Goal: Use online tool/utility: Utilize a website feature to perform a specific function

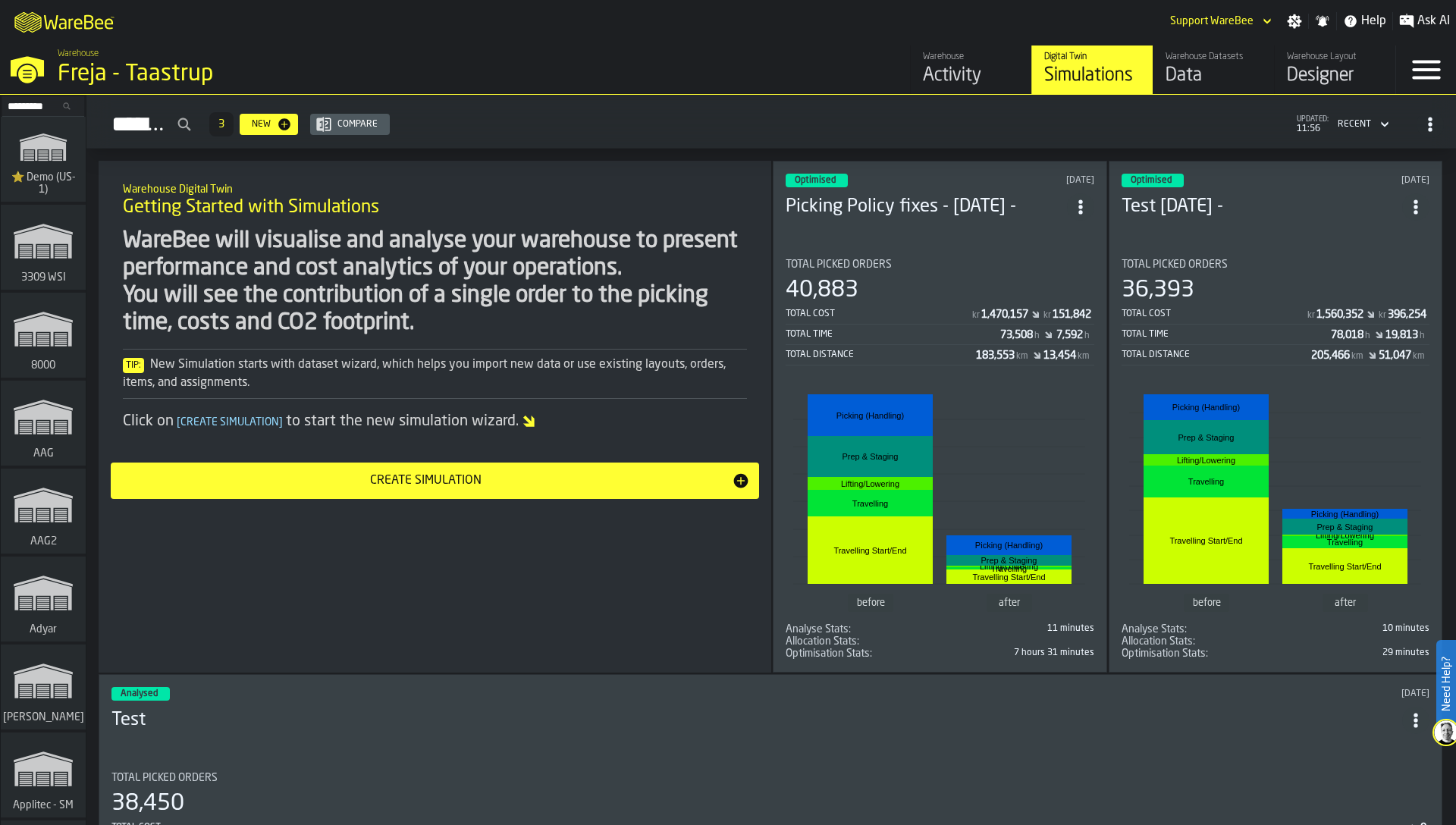
click at [49, 102] on input "Search..." at bounding box center [43, 106] width 79 height 17
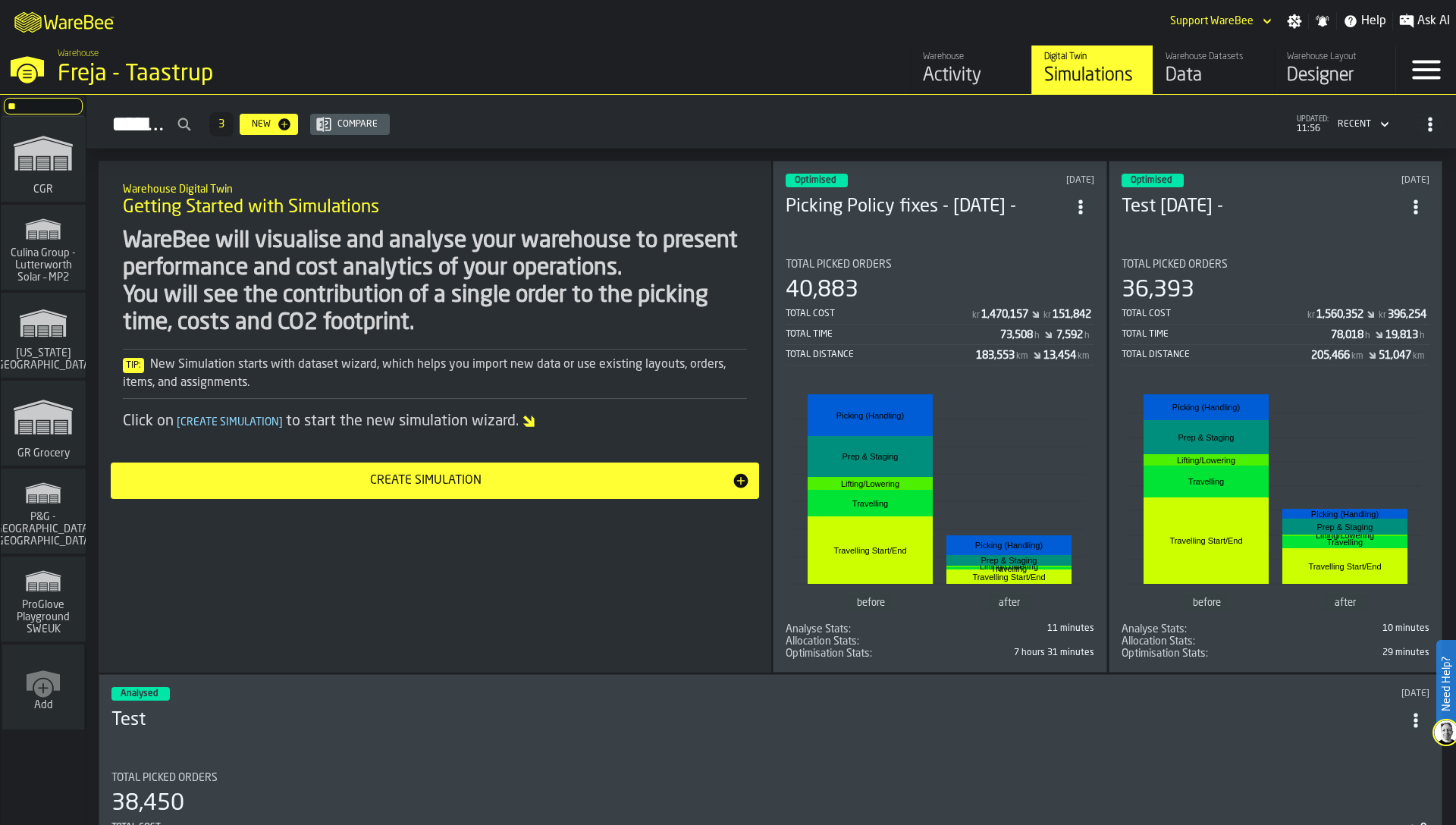
type input "**"
click at [49, 447] on span "GR Grocery" at bounding box center [43, 453] width 58 height 12
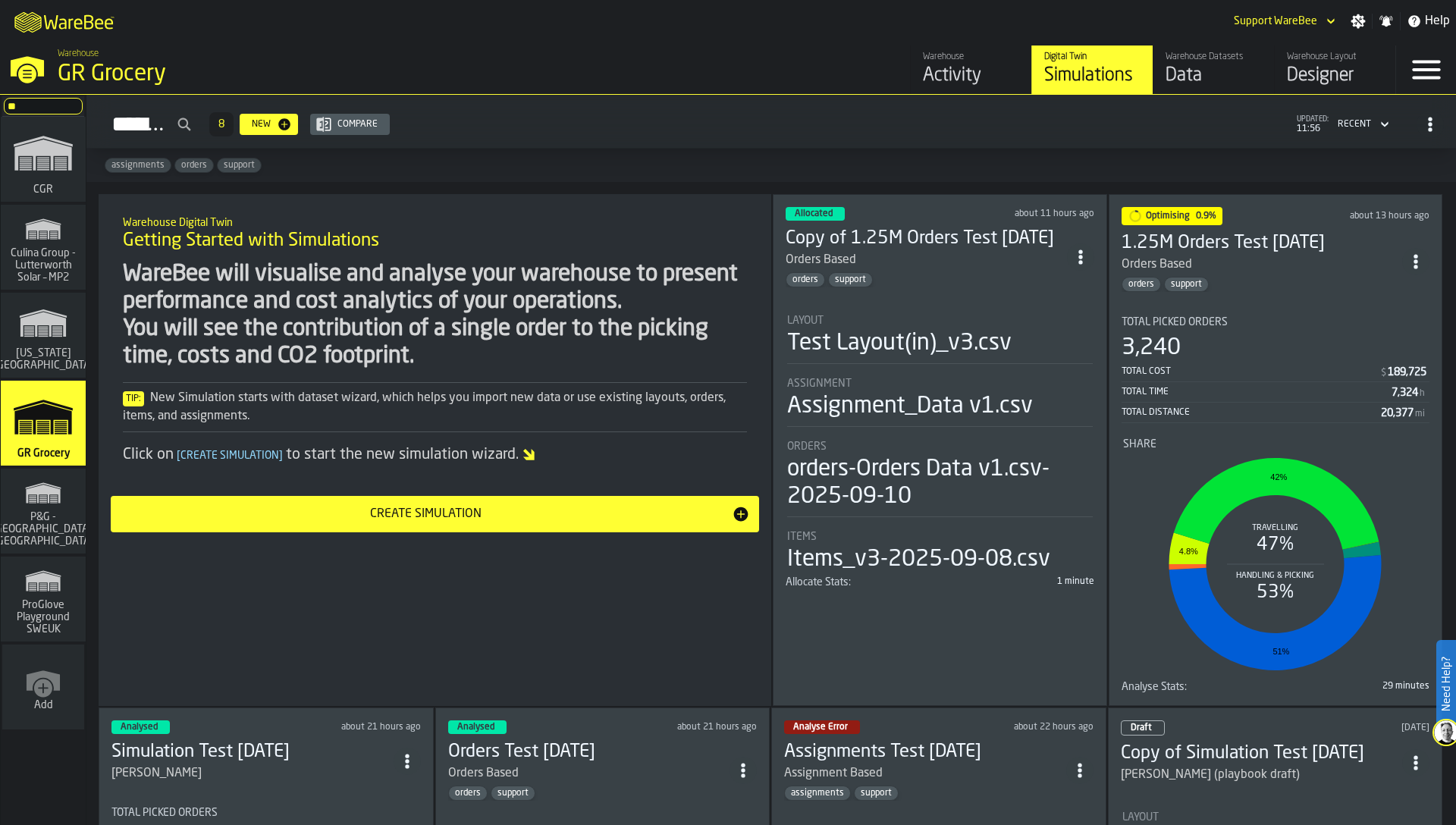
click at [1238, 369] on div "Total Cost" at bounding box center [1251, 371] width 259 height 11
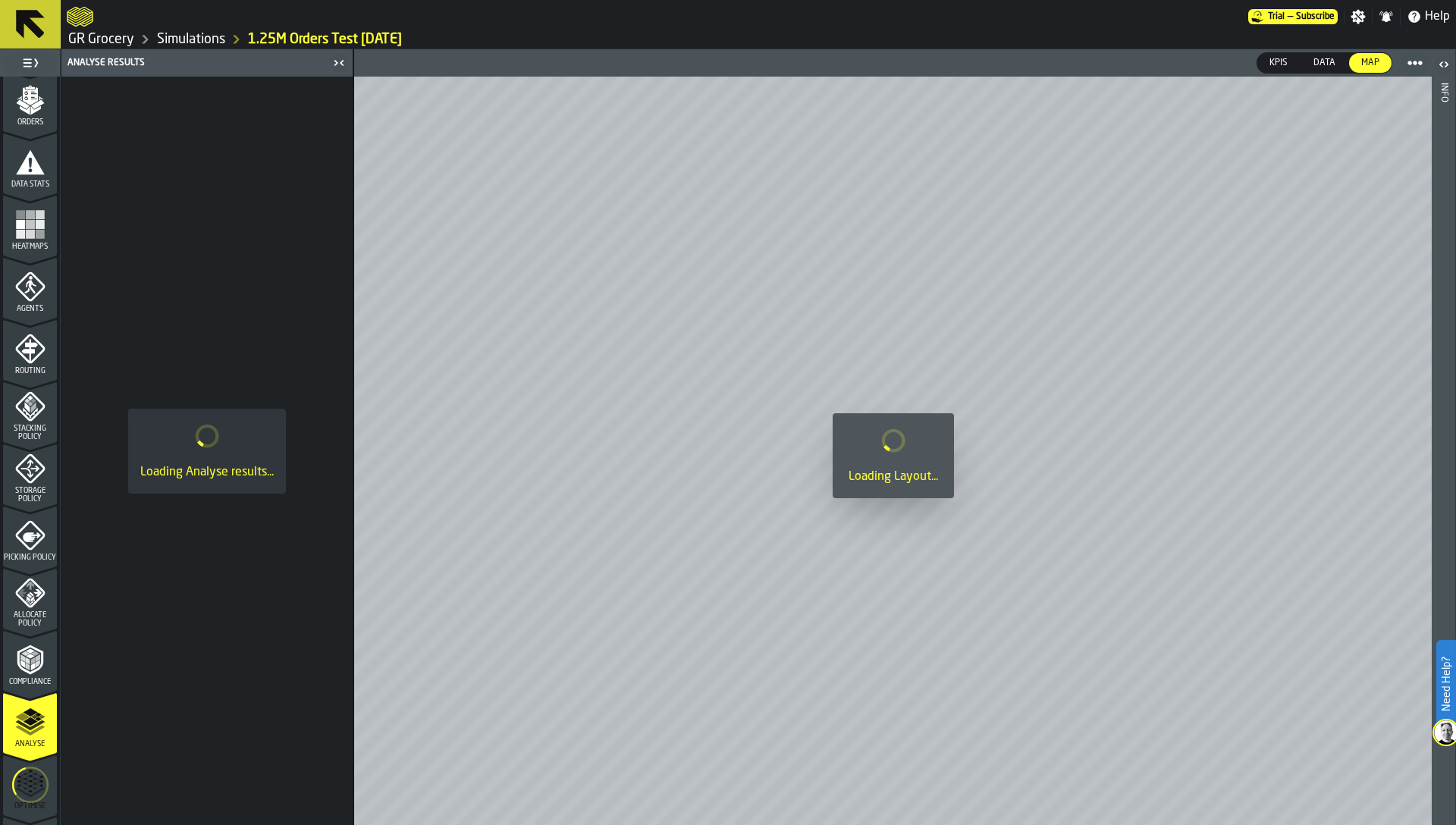
scroll to position [371, 0]
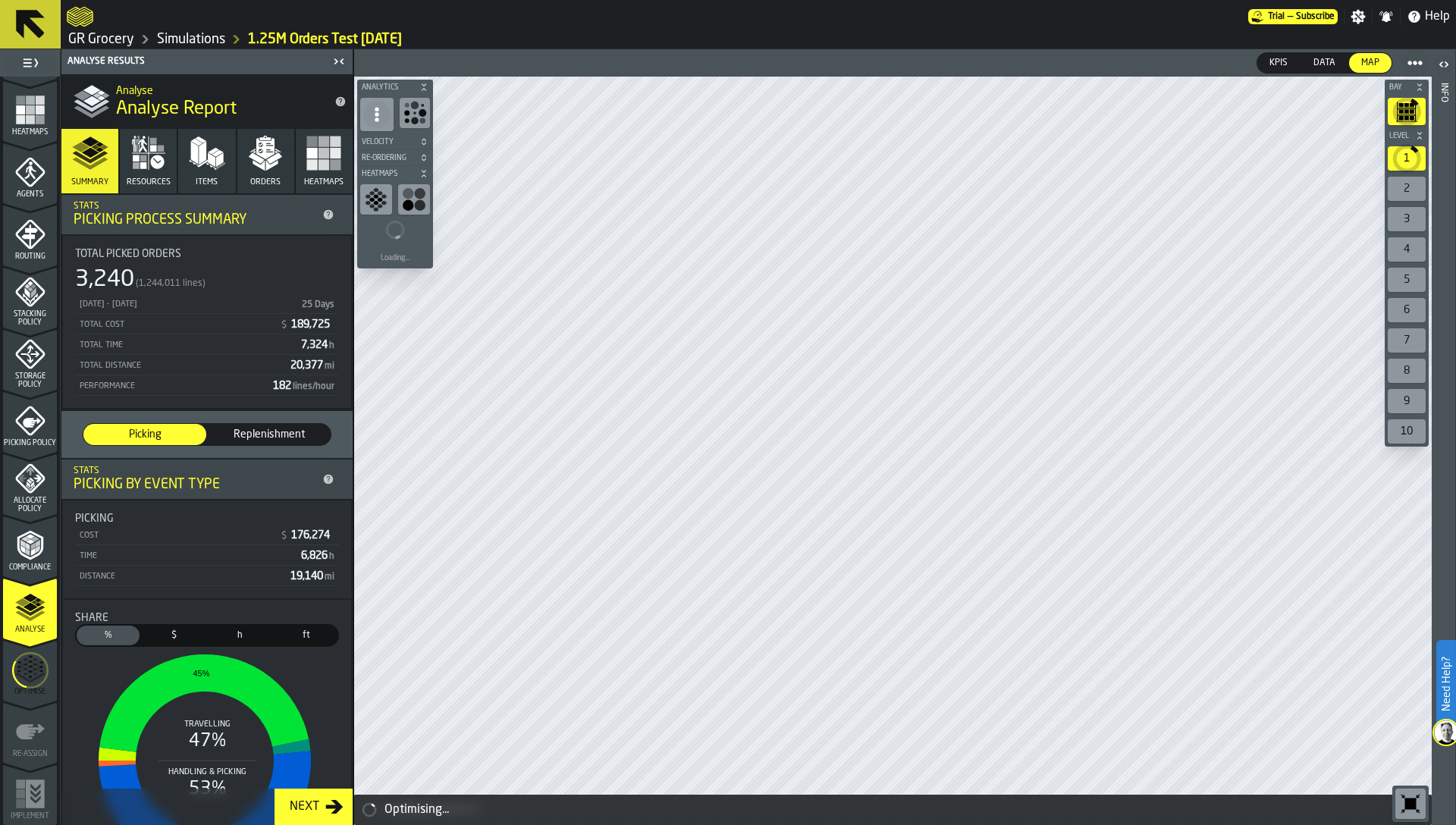
click at [26, 671] on icon "menu Optimise" at bounding box center [31, 670] width 37 height 61
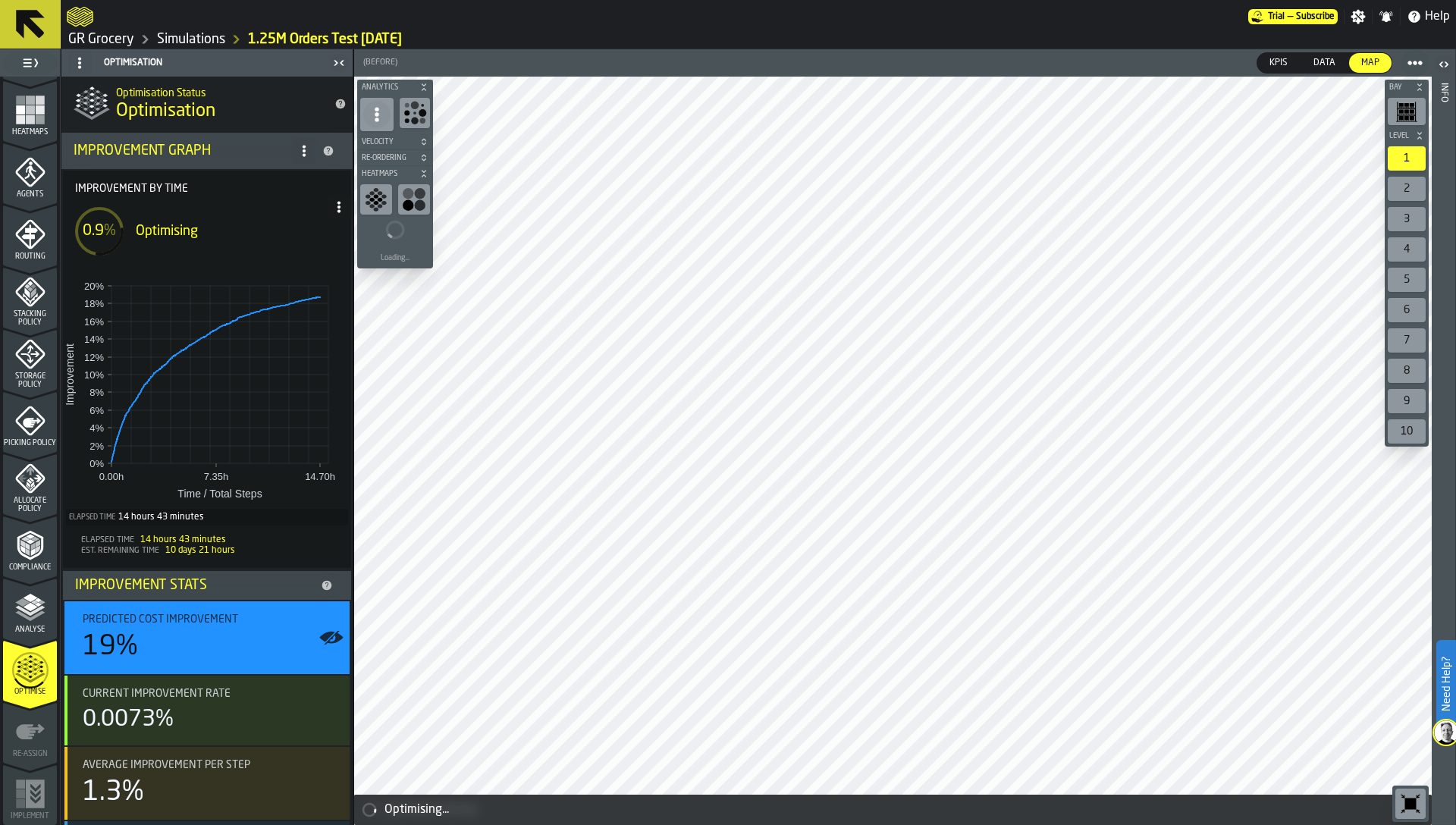
click at [199, 39] on link "Simulations" at bounding box center [191, 39] width 68 height 17
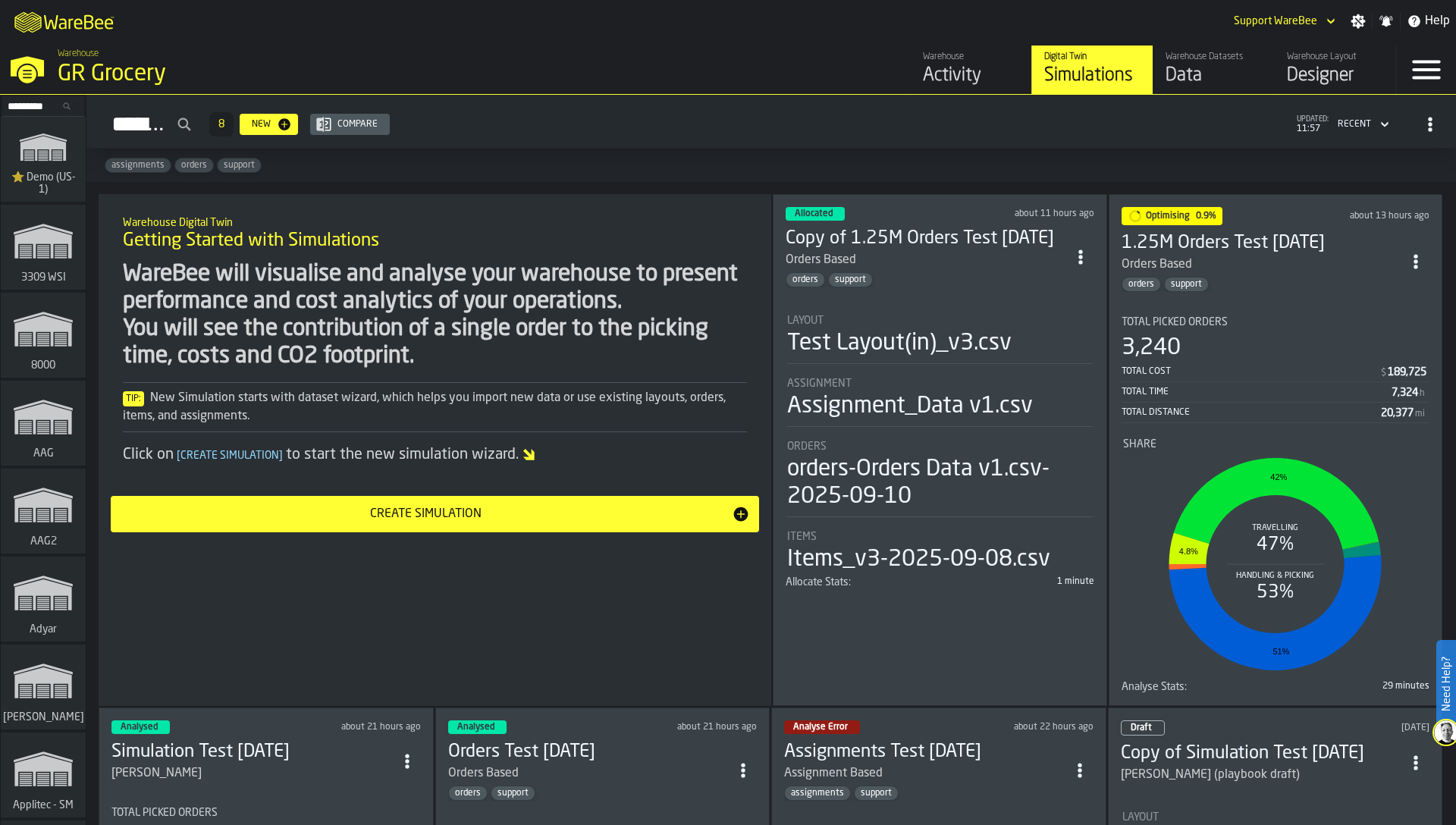
click at [893, 384] on div "Assignment" at bounding box center [940, 383] width 305 height 12
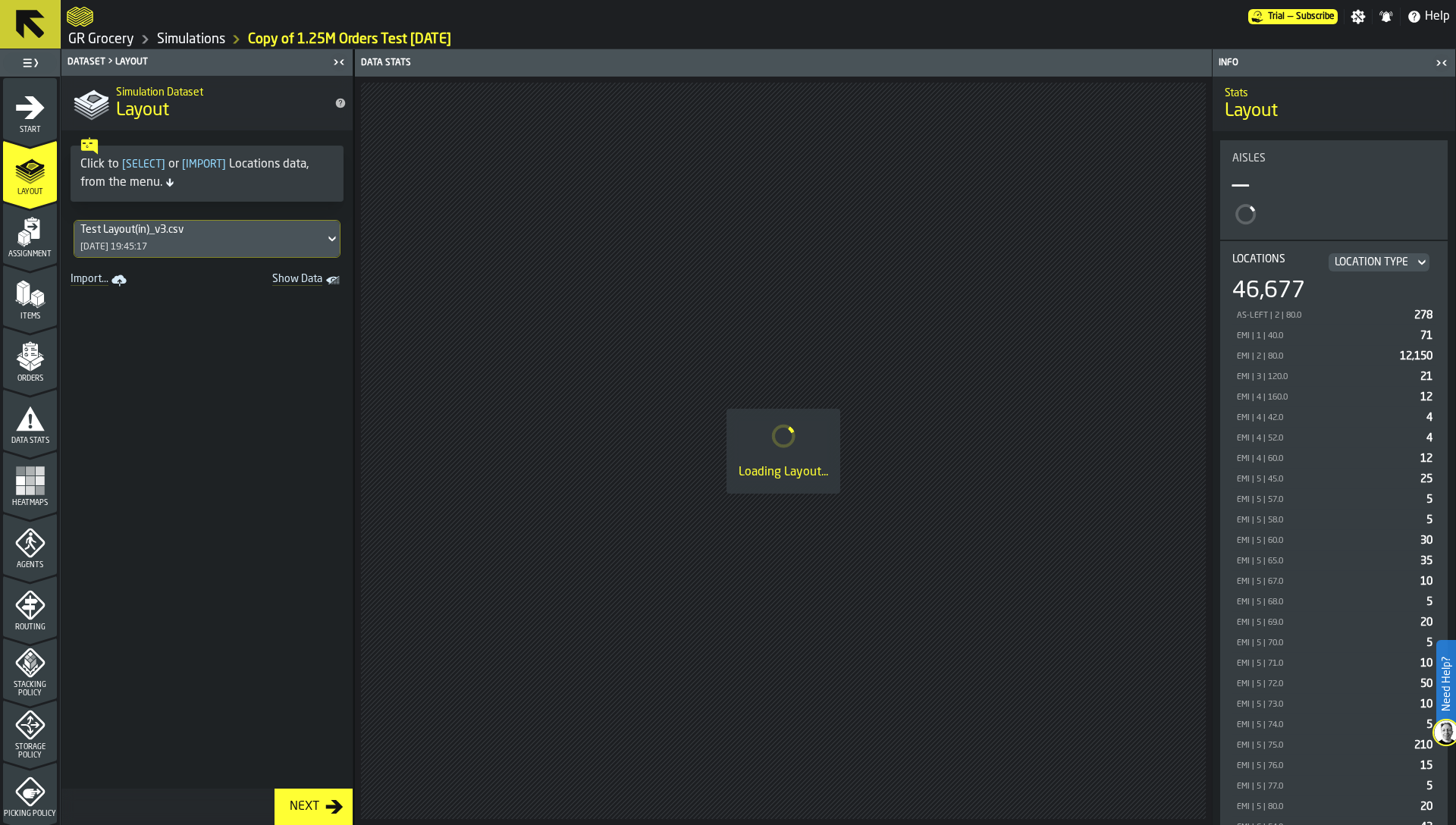
click at [15, 491] on icon "menu Heatmaps" at bounding box center [30, 481] width 31 height 31
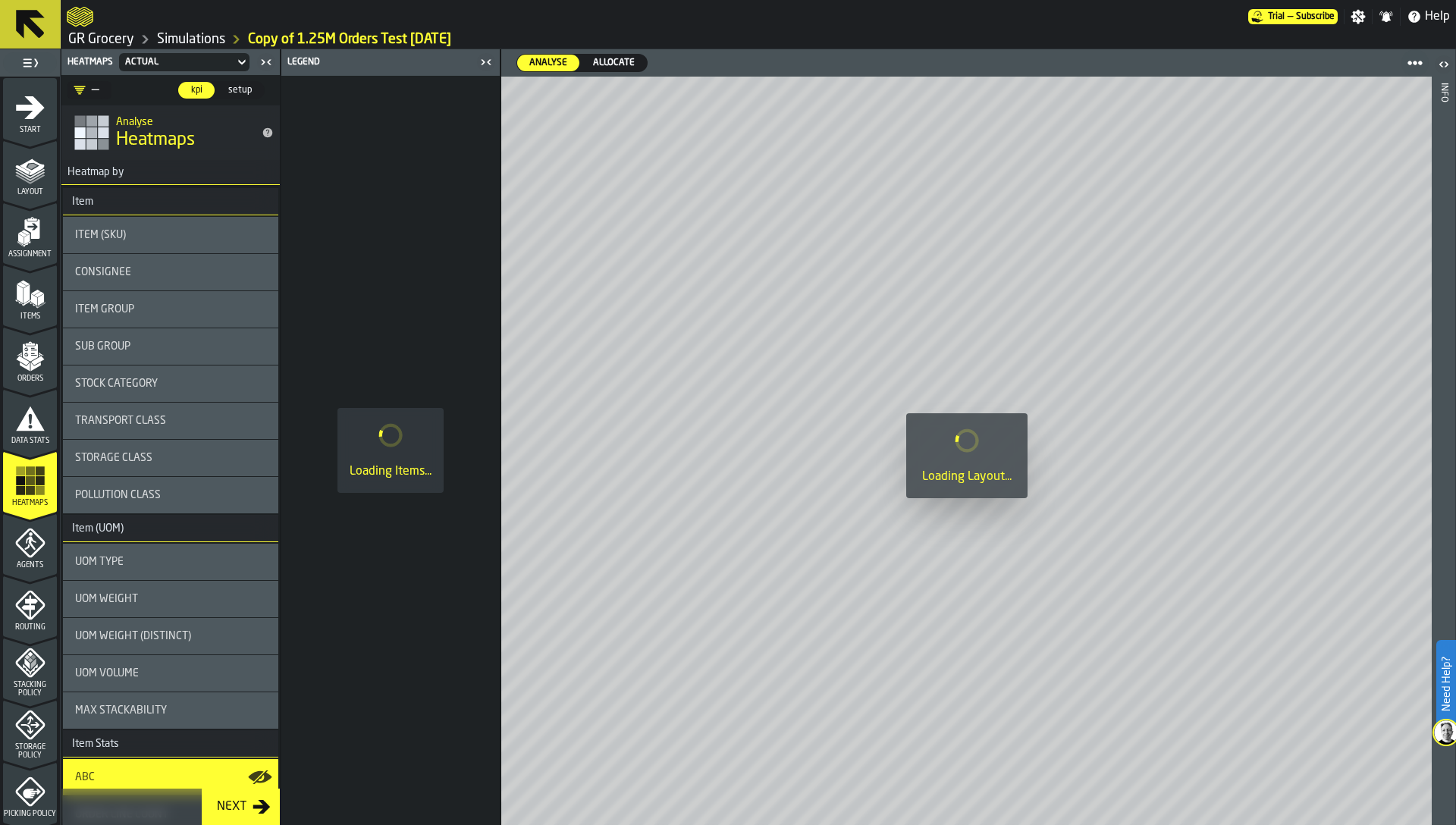
scroll to position [188, 0]
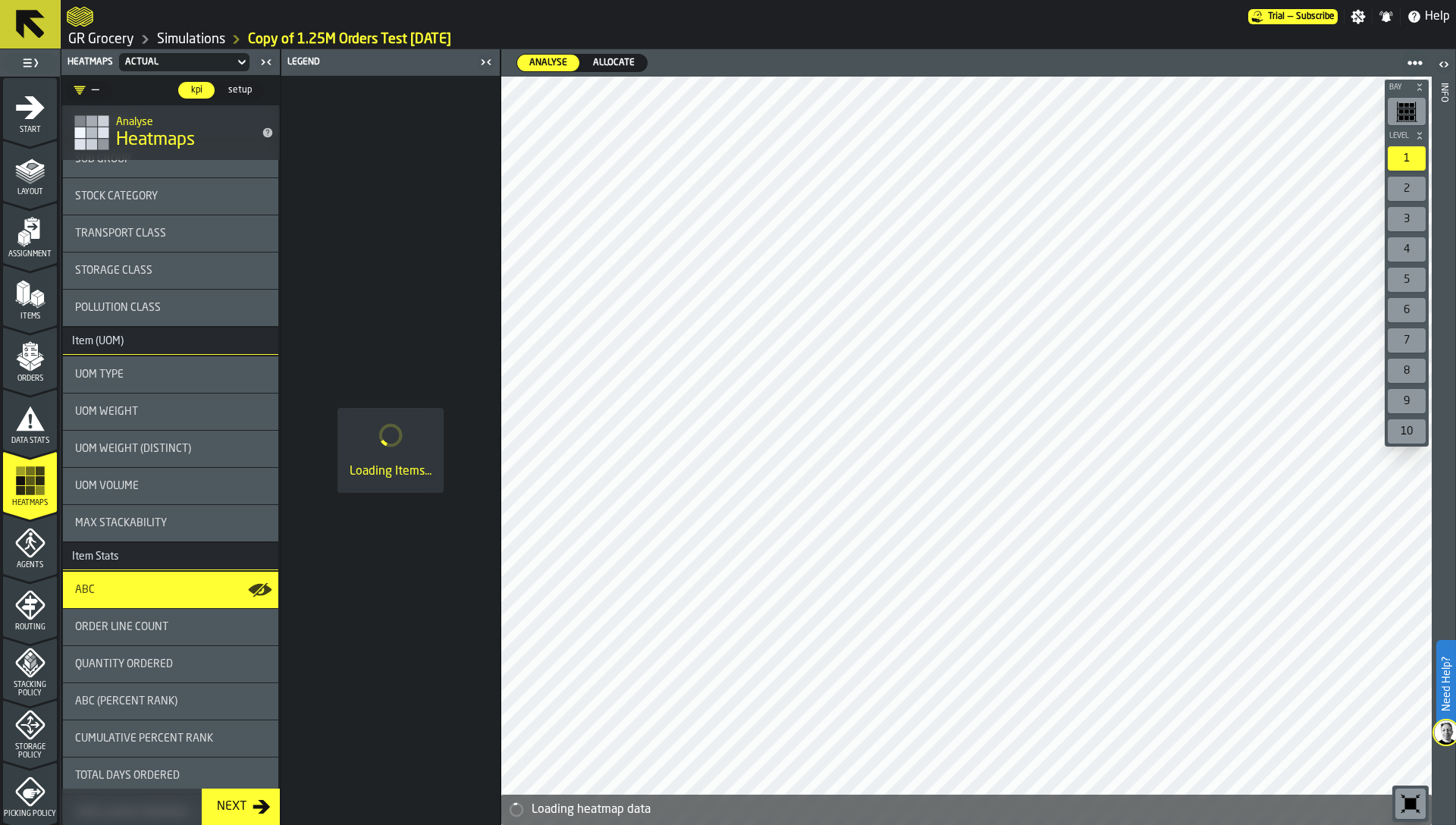
click at [189, 58] on div "Actual" at bounding box center [177, 62] width 103 height 11
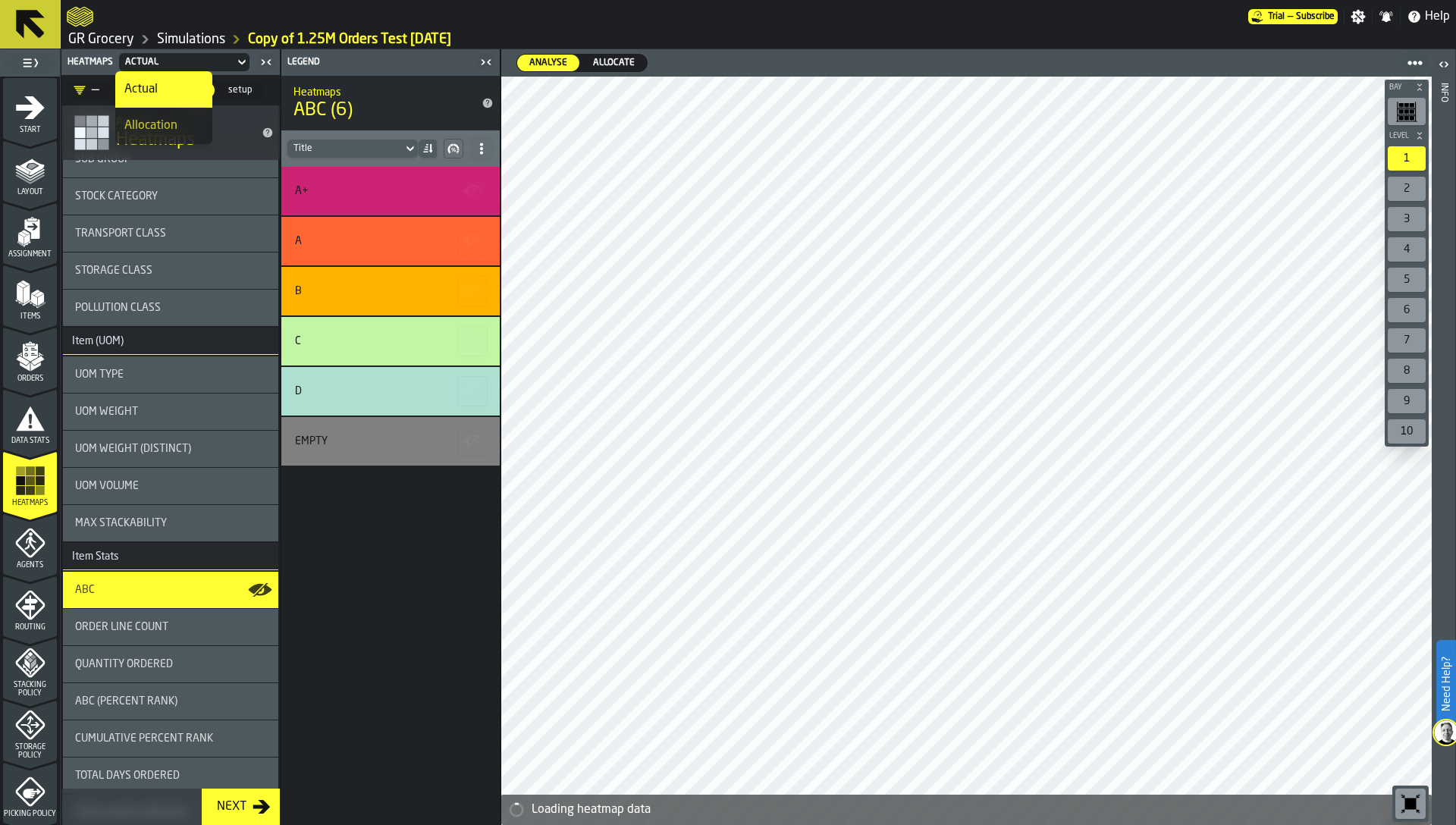
click at [182, 131] on div "Allocation" at bounding box center [164, 126] width 79 height 18
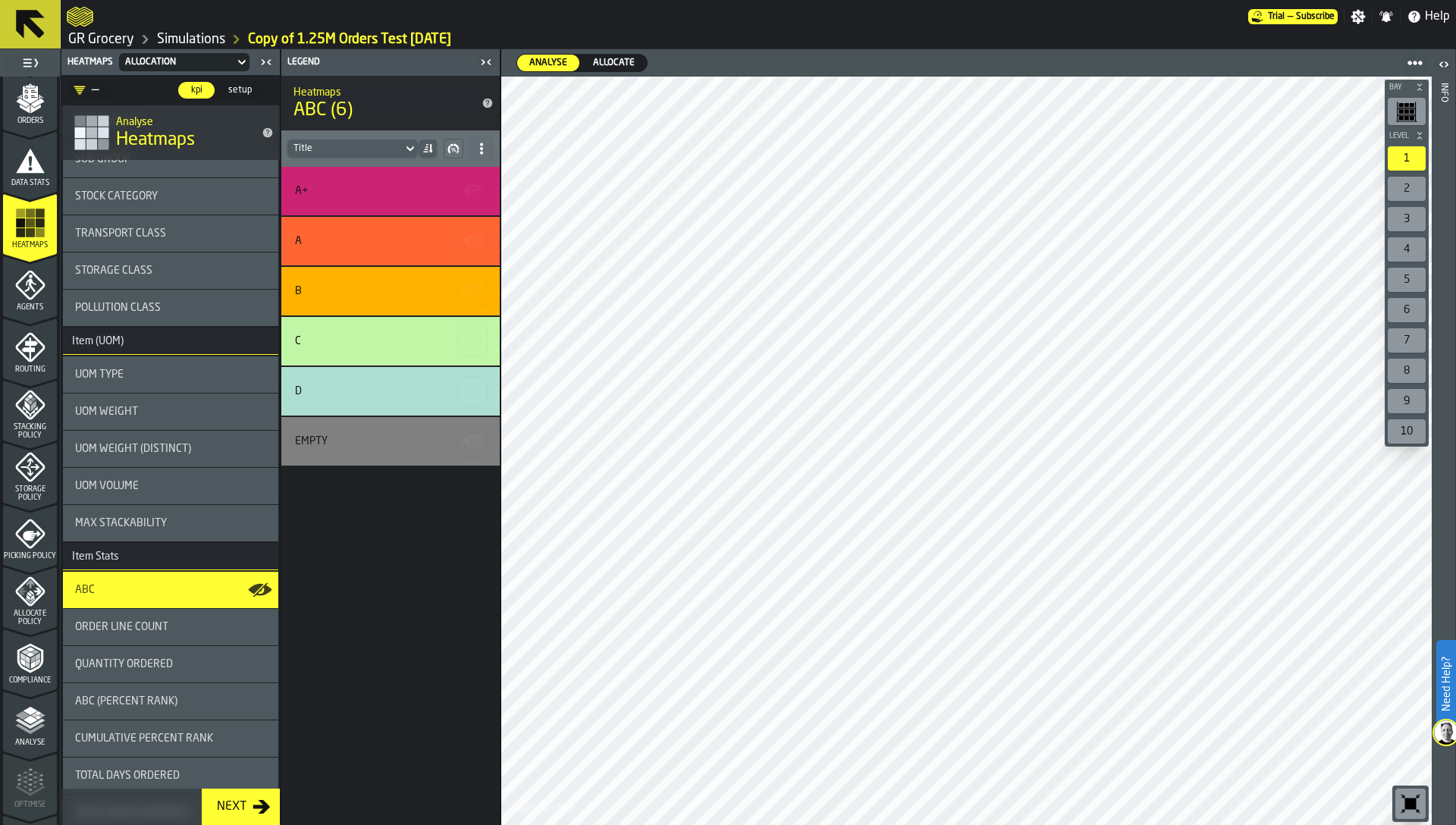
scroll to position [297, 0]
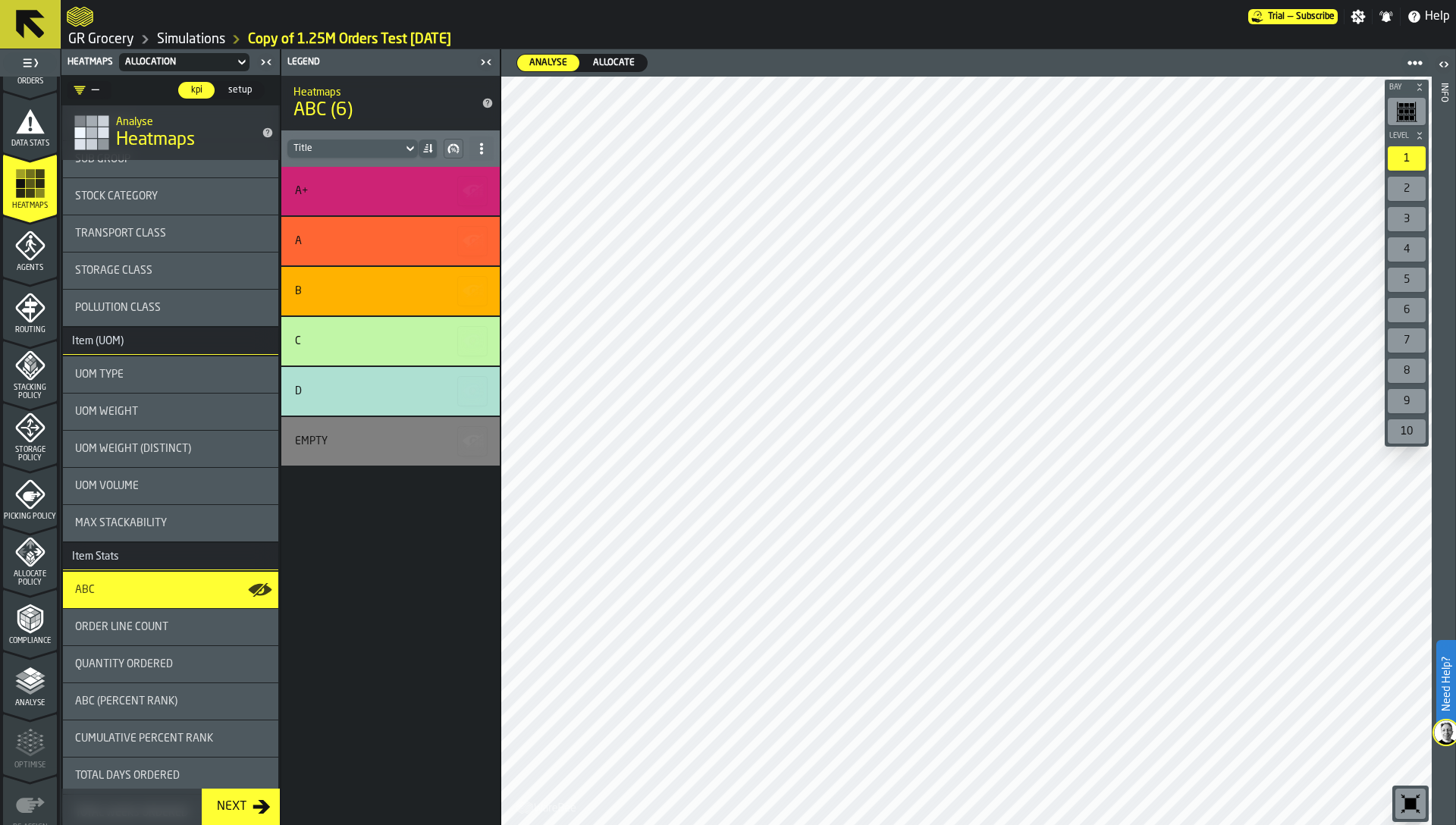
click at [31, 558] on polygon "menu Allocate Policy" at bounding box center [32, 558] width 4 height 6
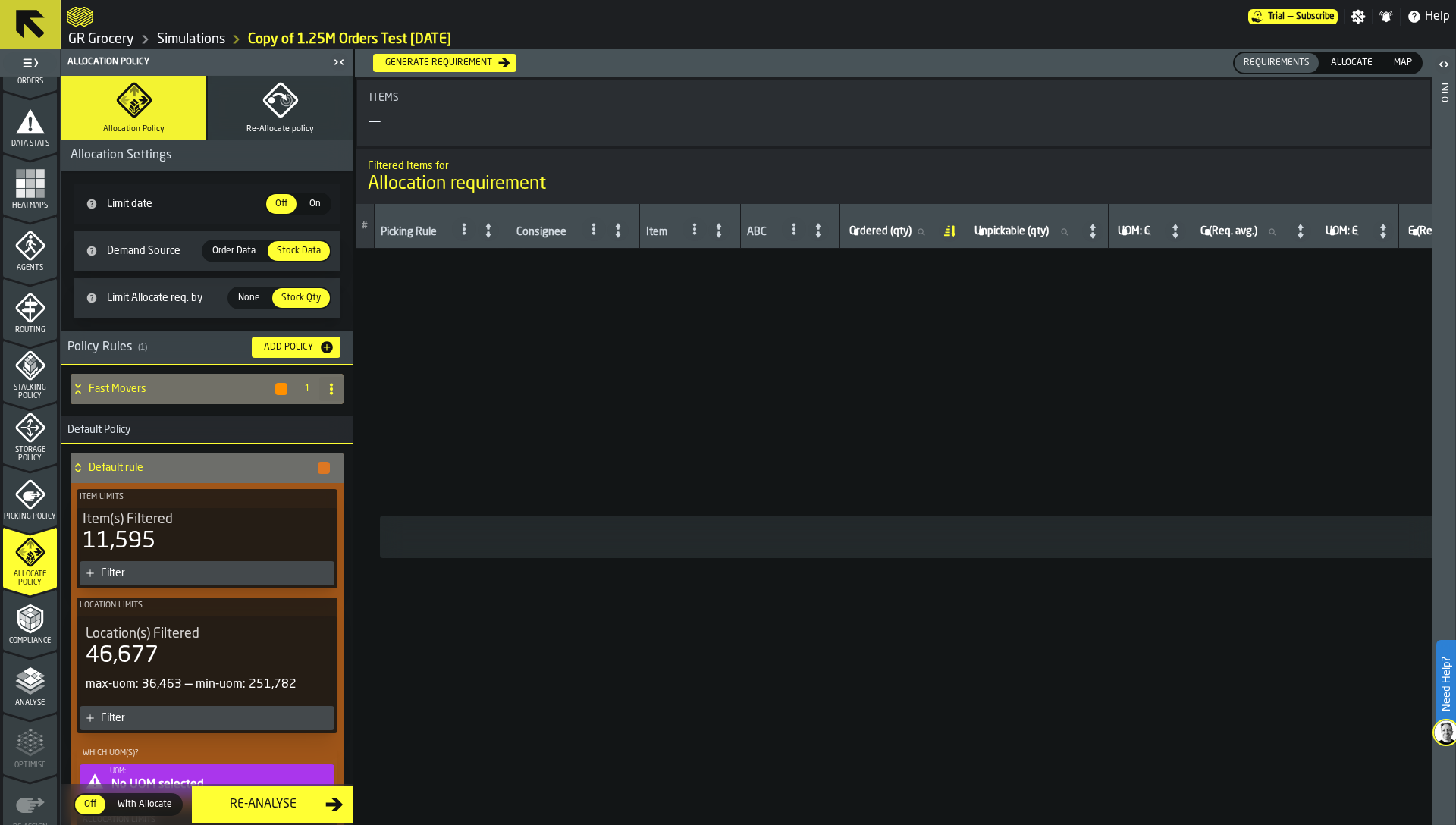
click at [278, 123] on button "Re-Allocate policy" at bounding box center [280, 108] width 145 height 65
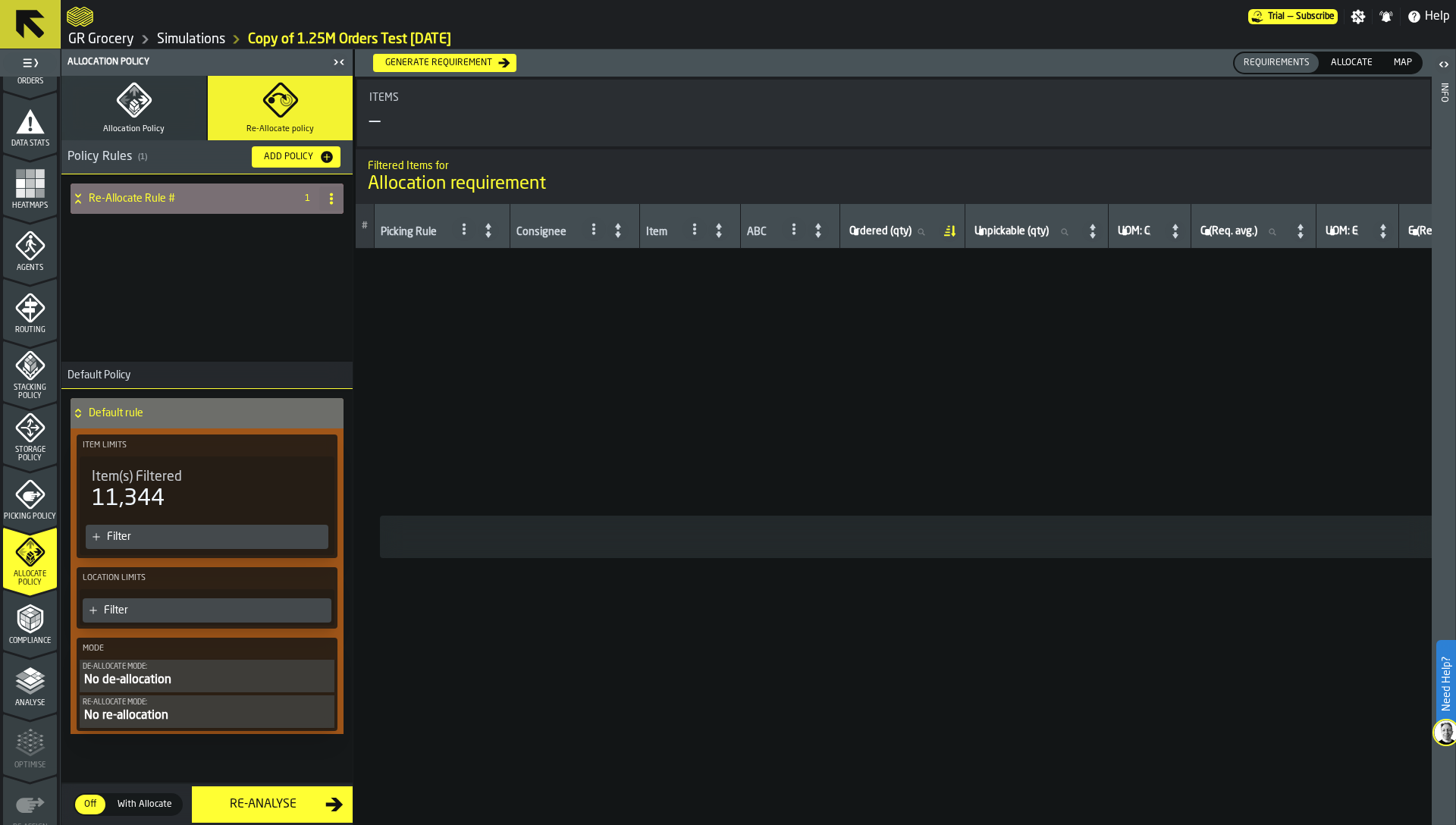
click at [177, 203] on h4 "Re-Allocate Rule #" at bounding box center [188, 198] width 200 height 12
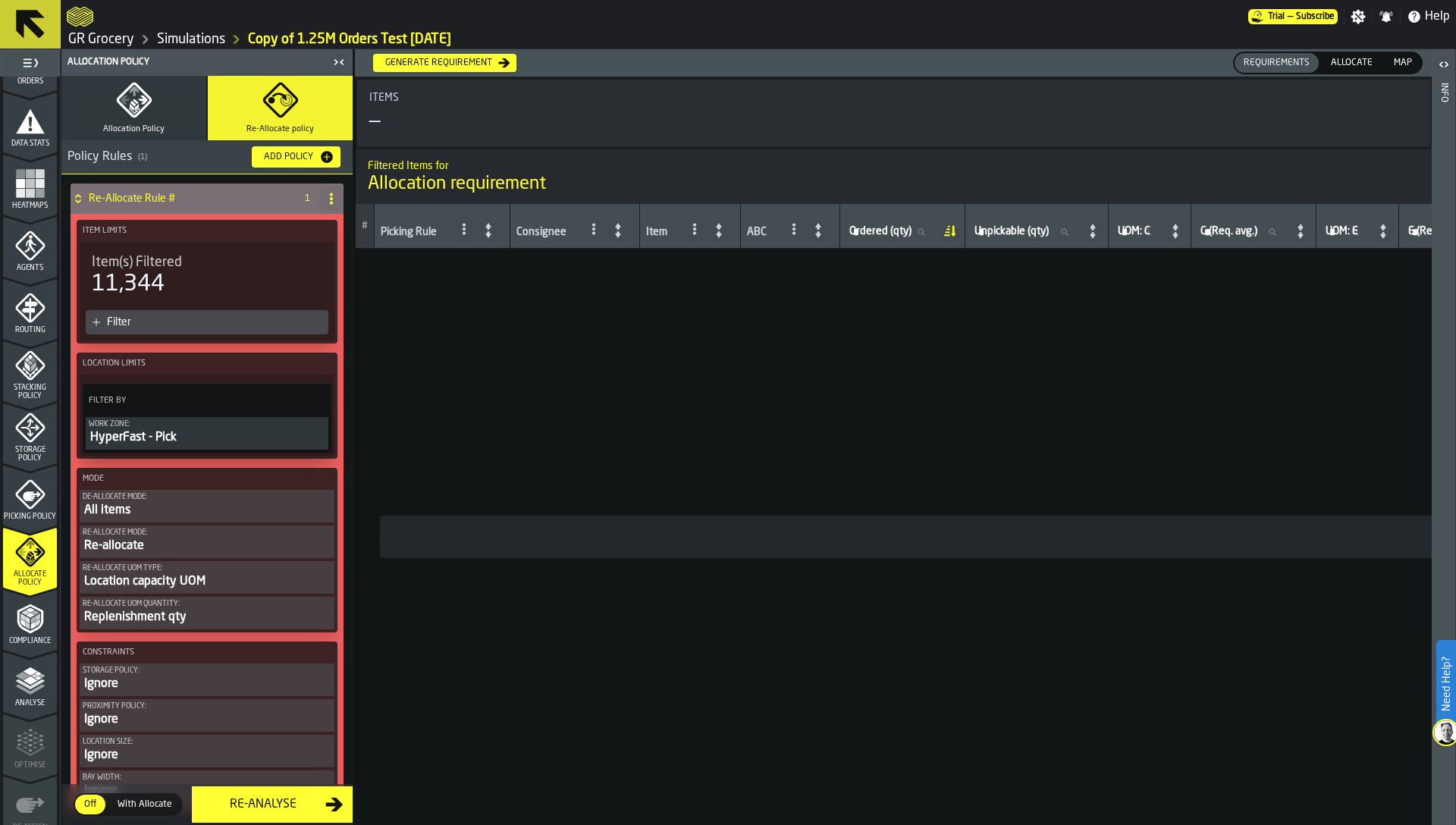
click at [177, 203] on h4 "Re-Allocate Rule #" at bounding box center [188, 198] width 200 height 12
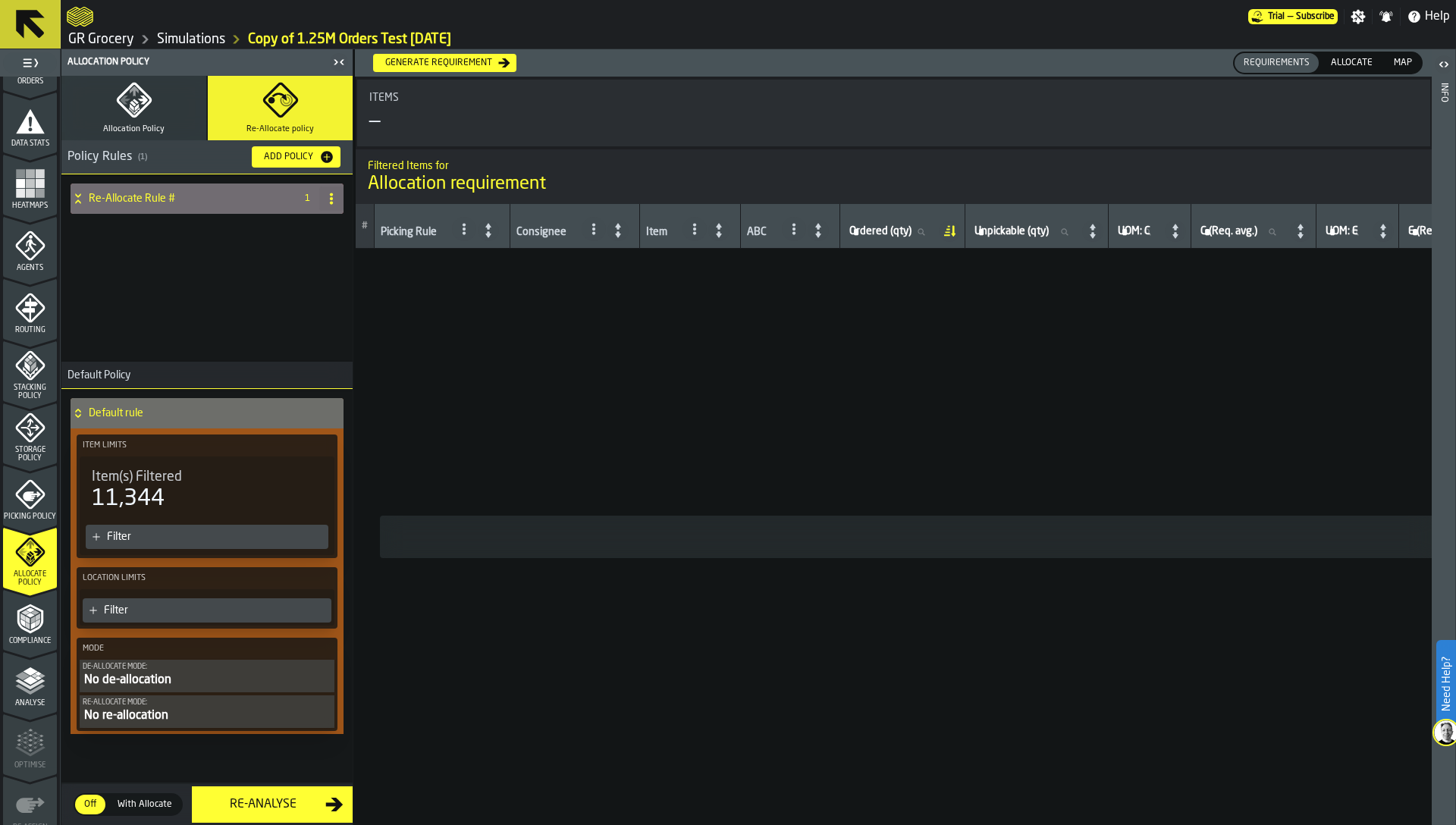
click at [163, 127] on button "Allocation Policy" at bounding box center [134, 108] width 145 height 65
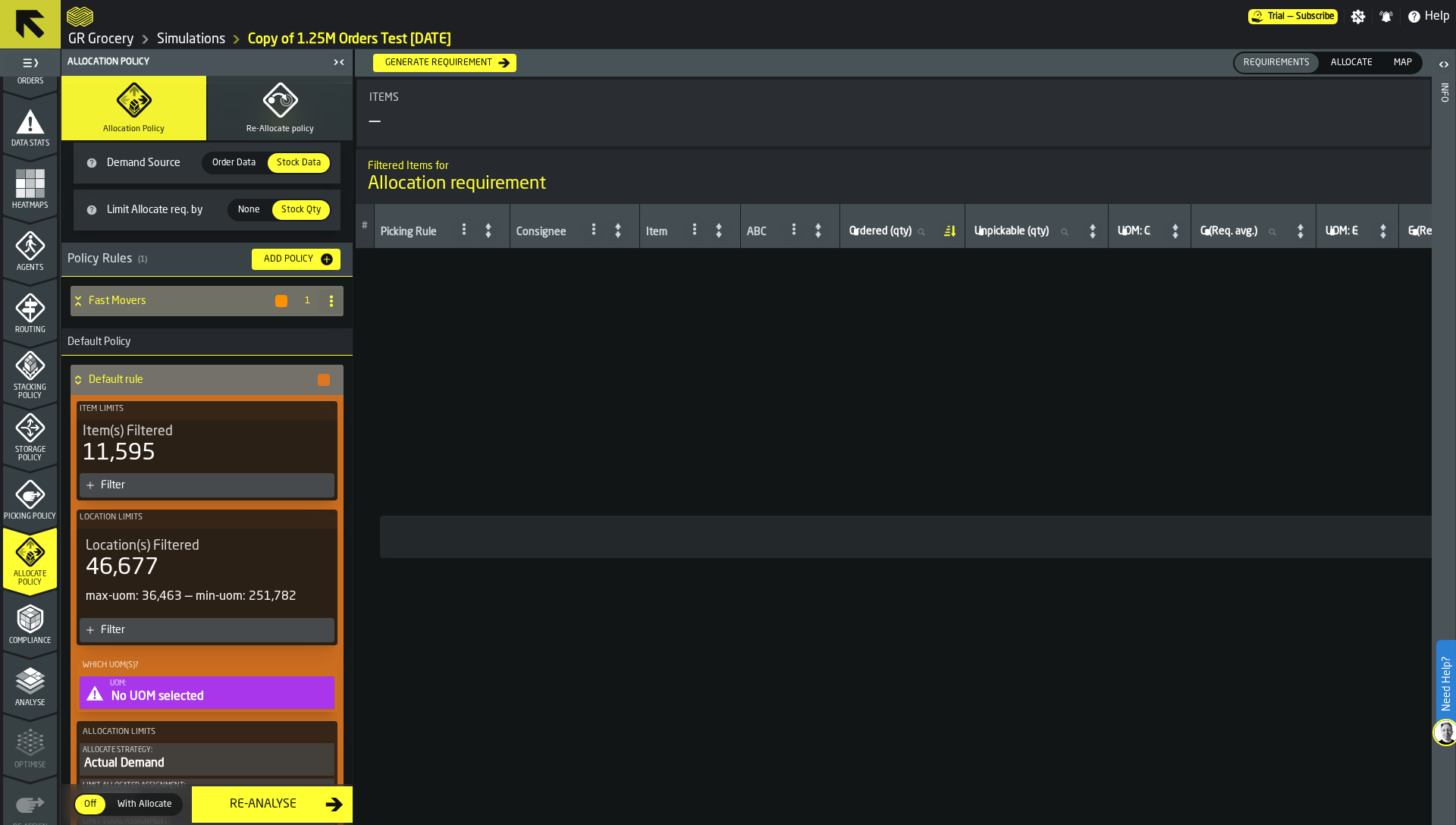
scroll to position [17, 0]
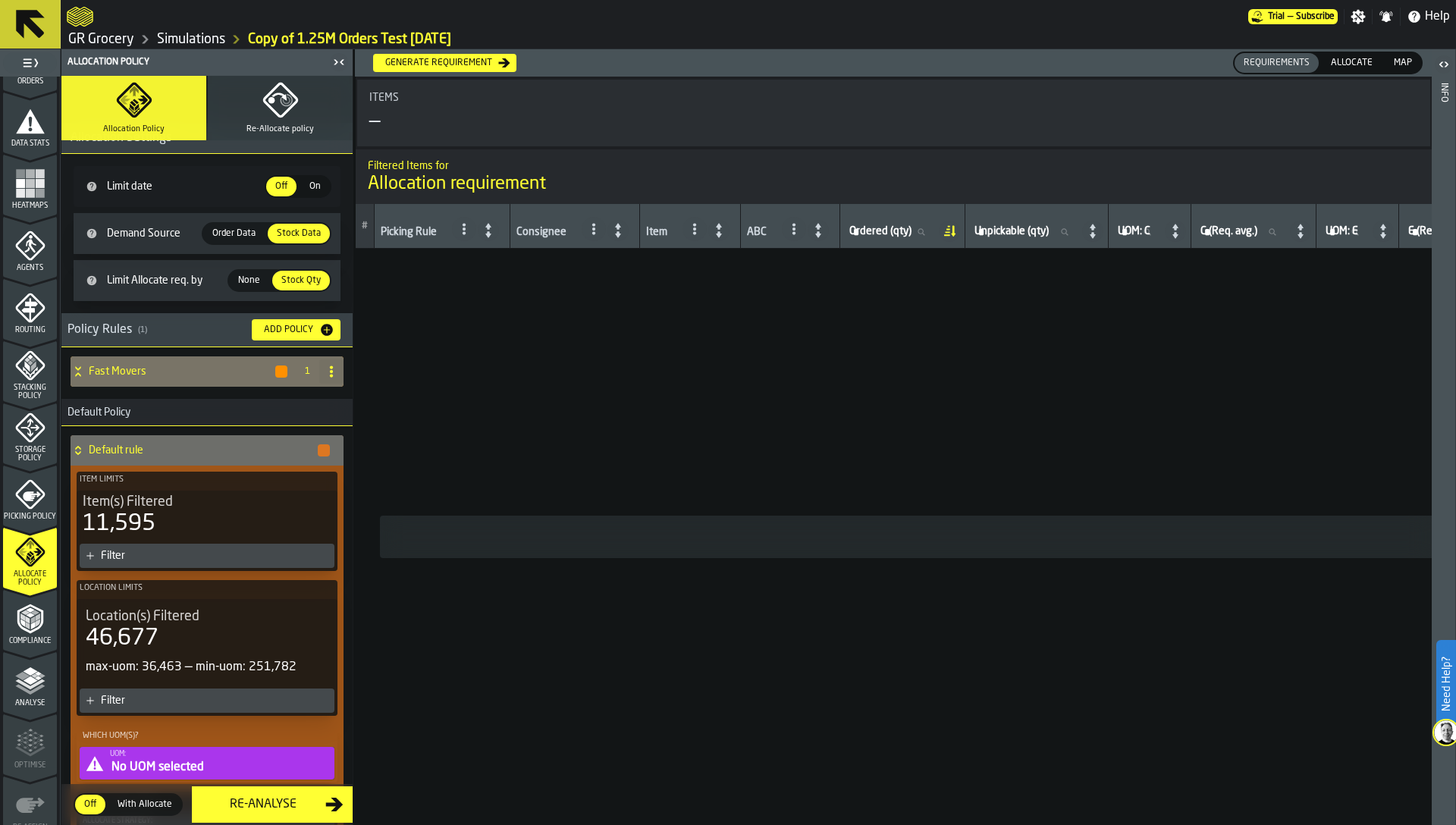
click at [145, 381] on div "Fast Movers" at bounding box center [179, 371] width 218 height 31
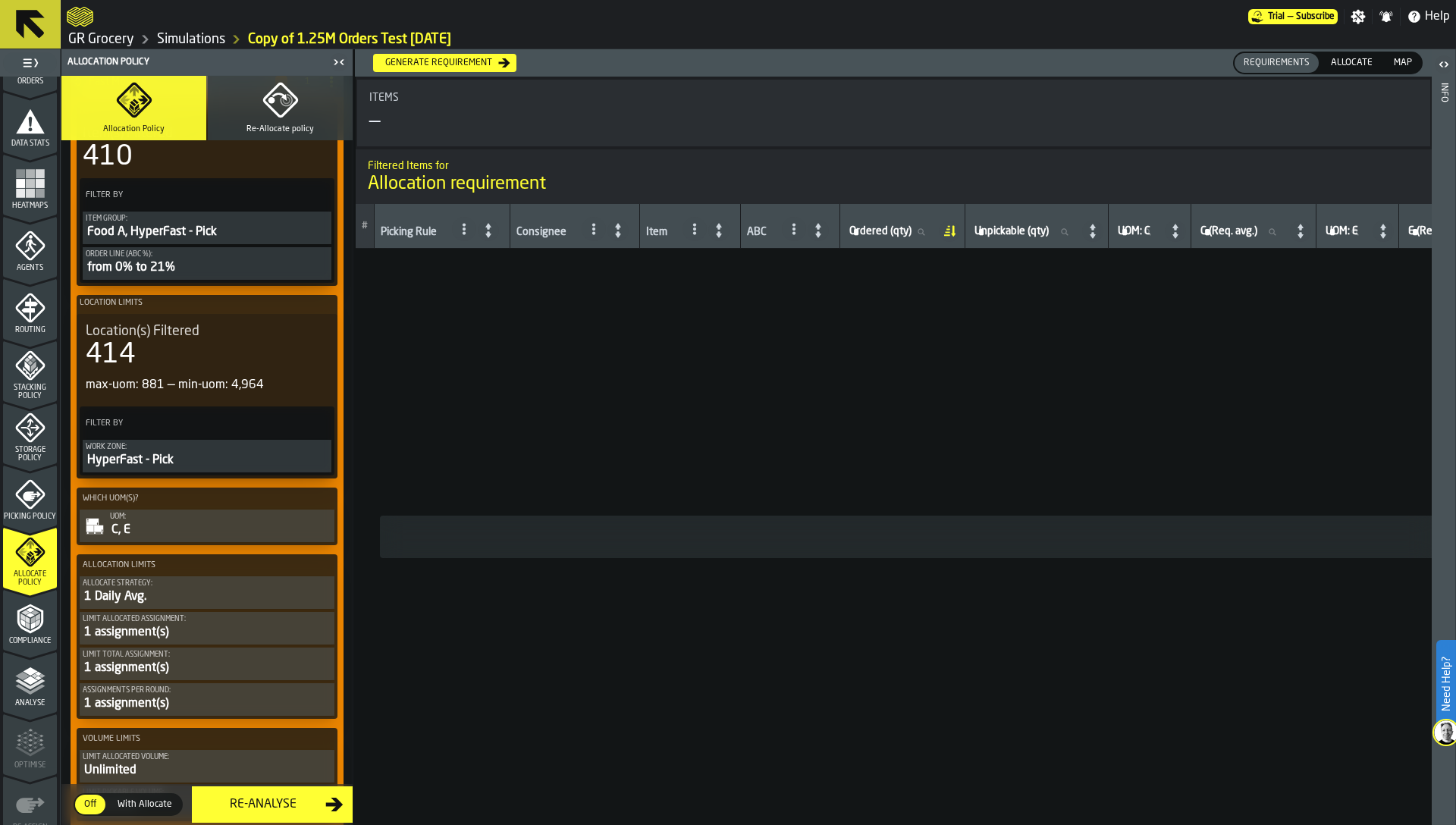
scroll to position [487, 0]
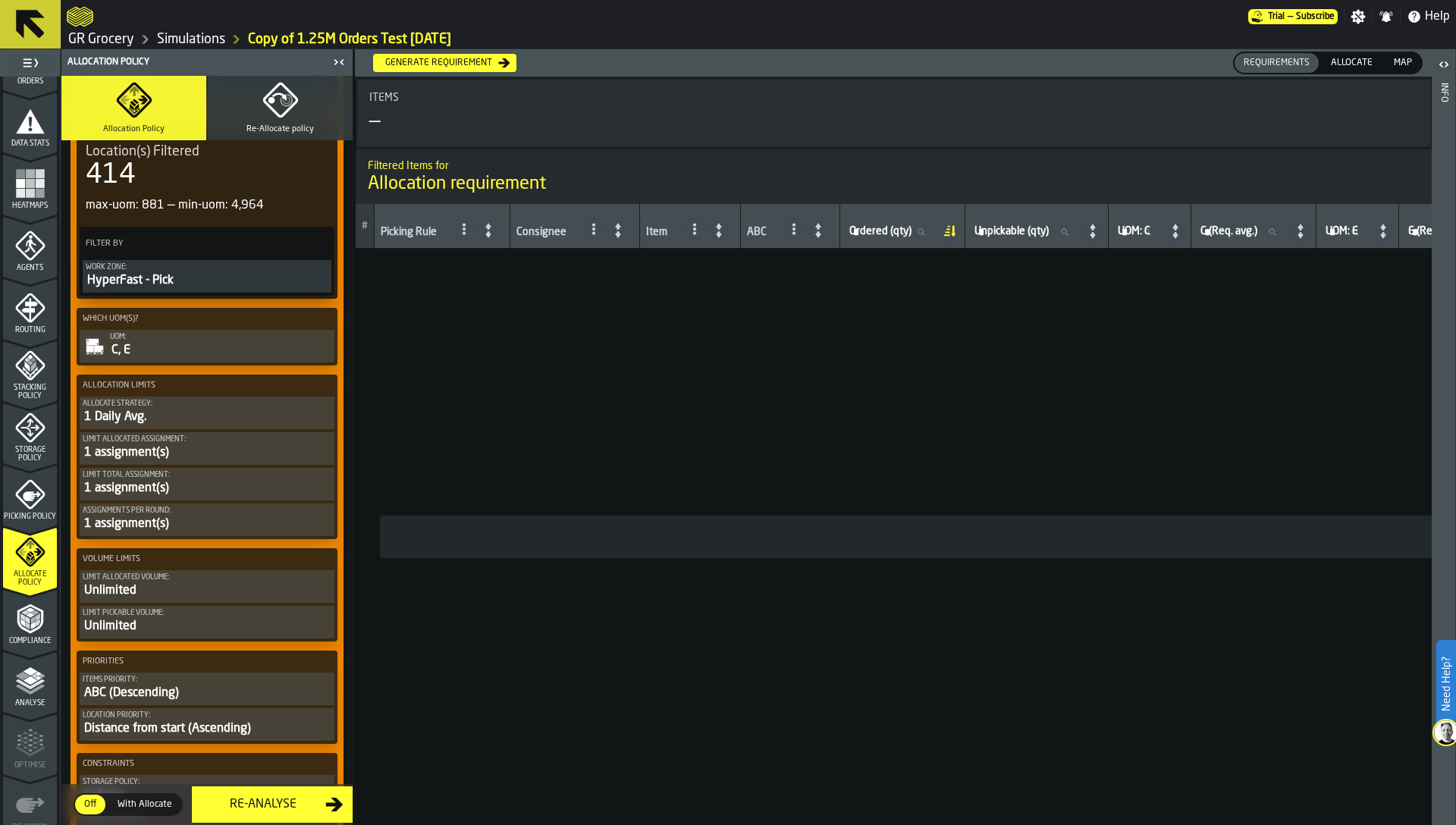
click at [148, 349] on div "C, E" at bounding box center [220, 350] width 222 height 18
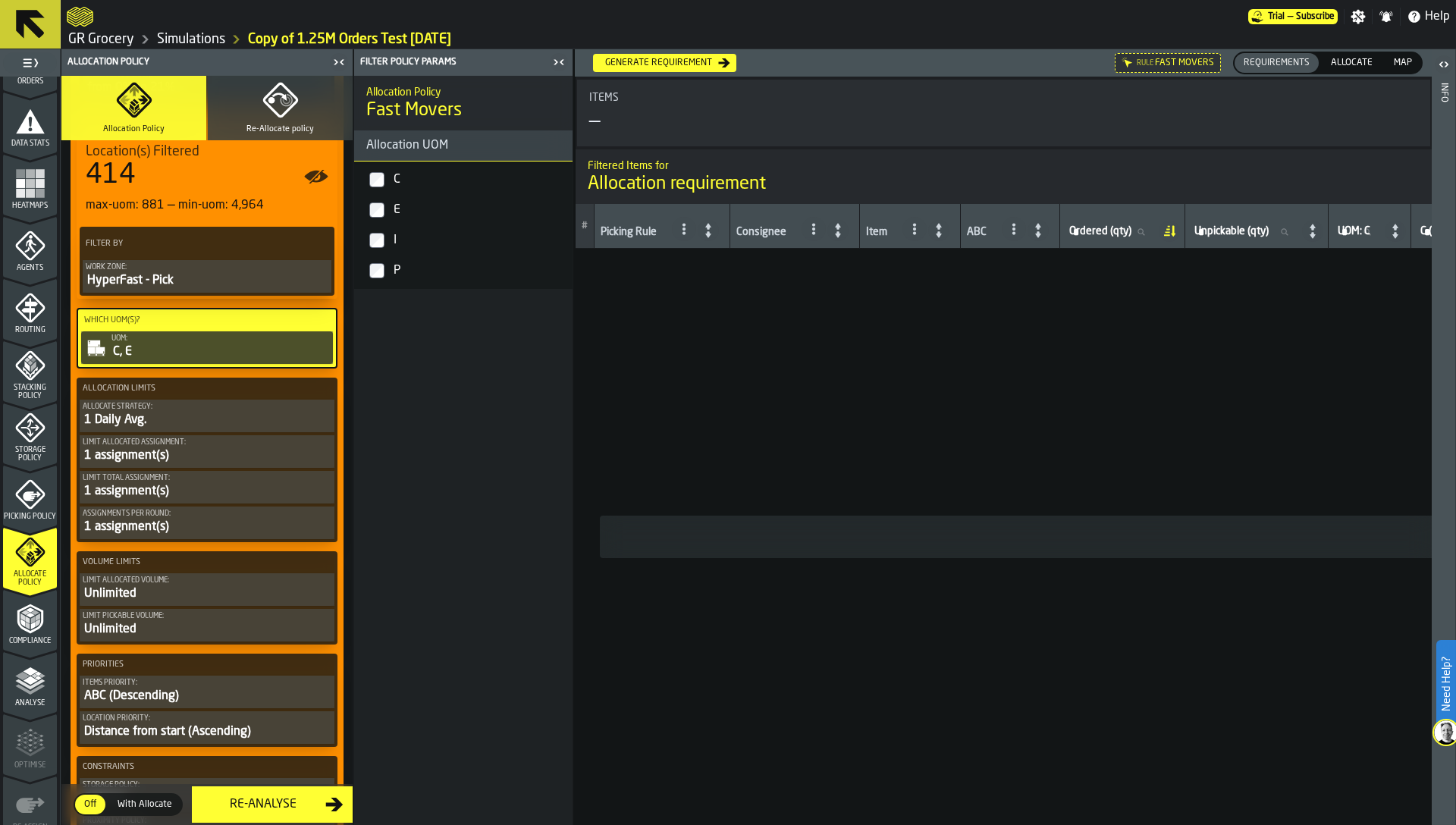
click at [398, 251] on div "I" at bounding box center [479, 240] width 176 height 24
click at [394, 271] on div "P" at bounding box center [479, 271] width 176 height 24
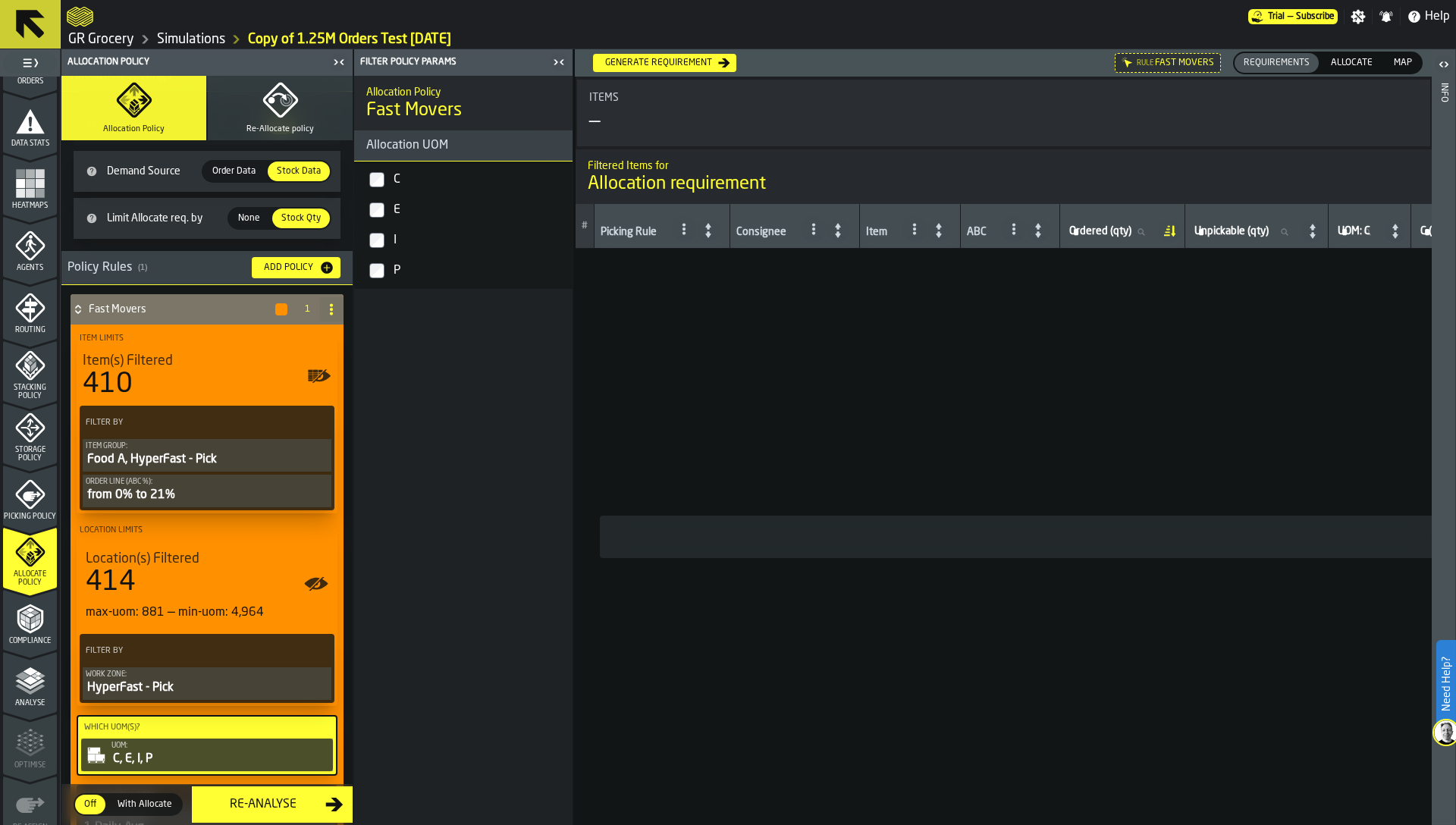
scroll to position [79, 0]
click at [678, 67] on div "Generate Requirement" at bounding box center [658, 62] width 119 height 11
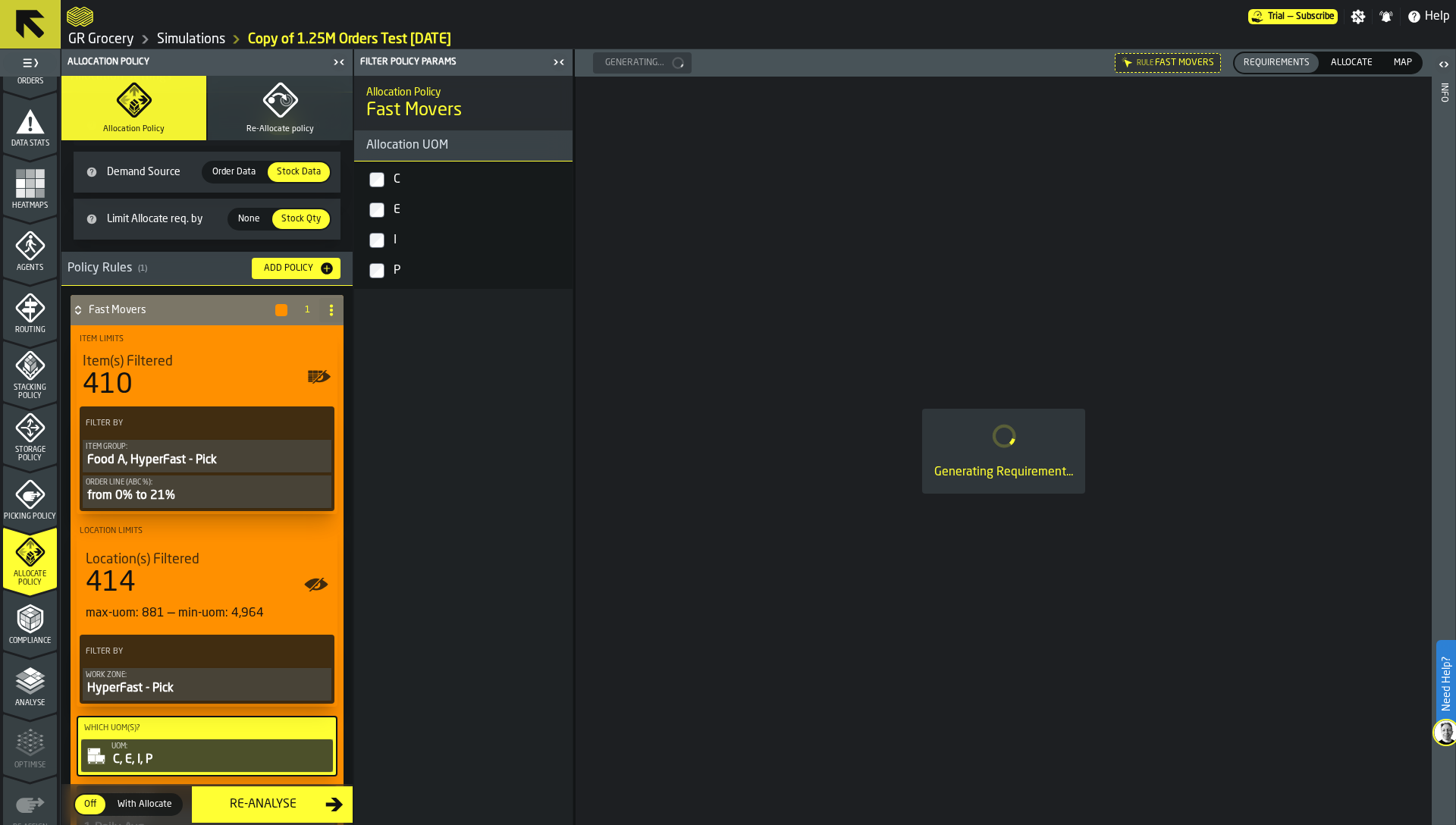
click at [1331, 66] on span "Allocate" at bounding box center [1351, 63] width 54 height 13
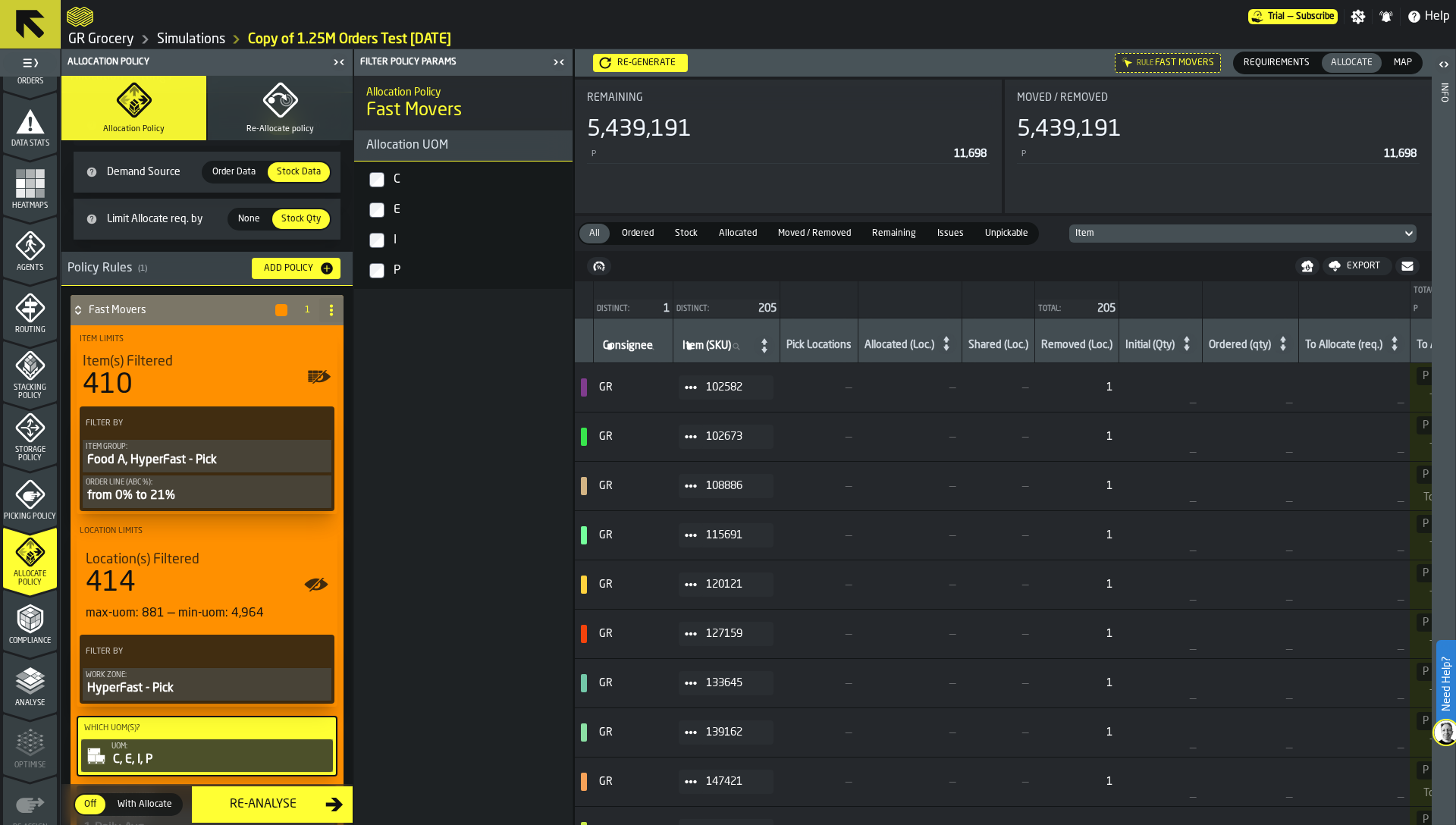
click at [640, 72] on h6 "Re-generate" at bounding box center [847, 62] width 531 height 27
click at [646, 61] on div "Re-generate" at bounding box center [646, 62] width 71 height 11
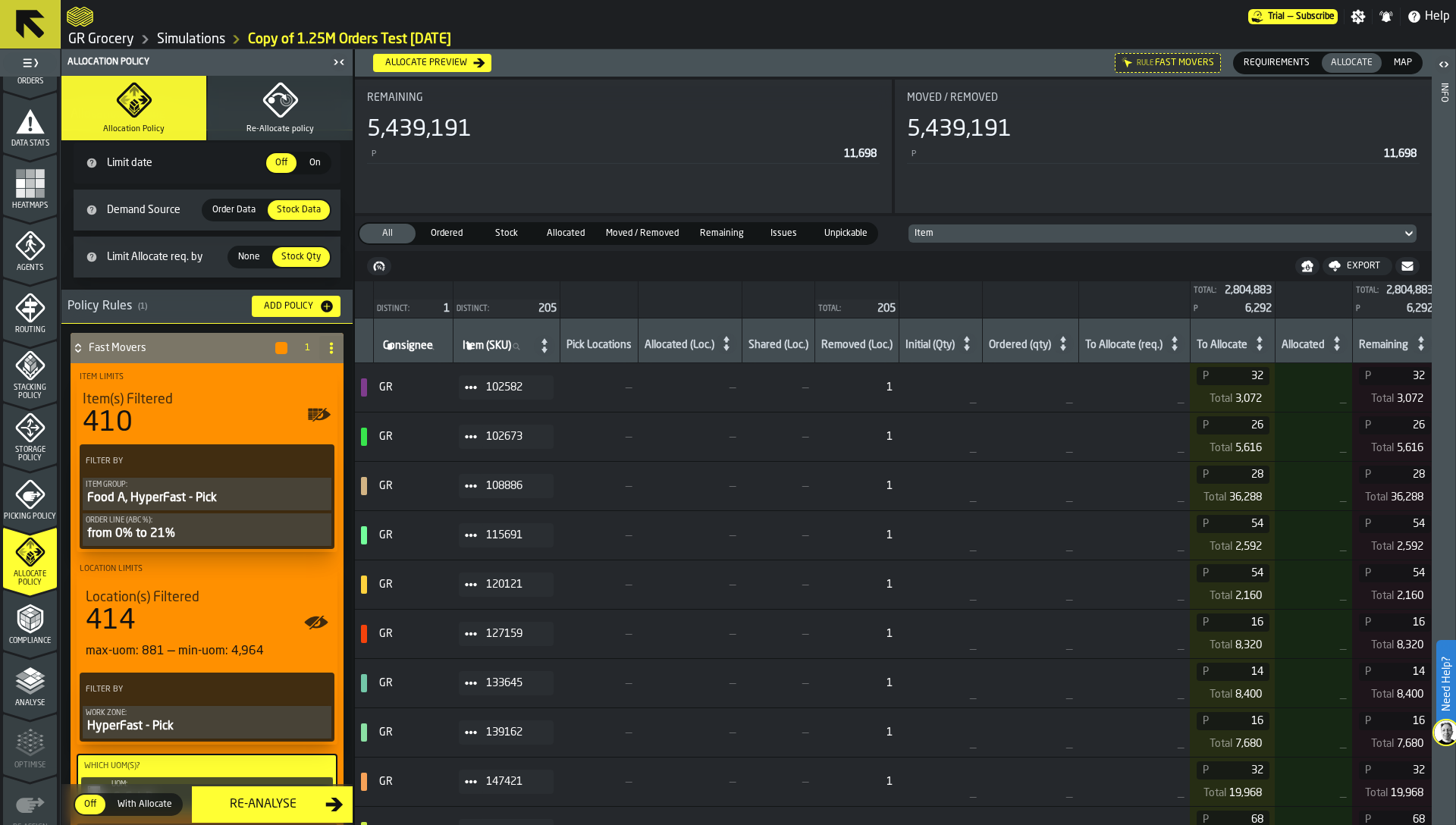
scroll to position [0, 0]
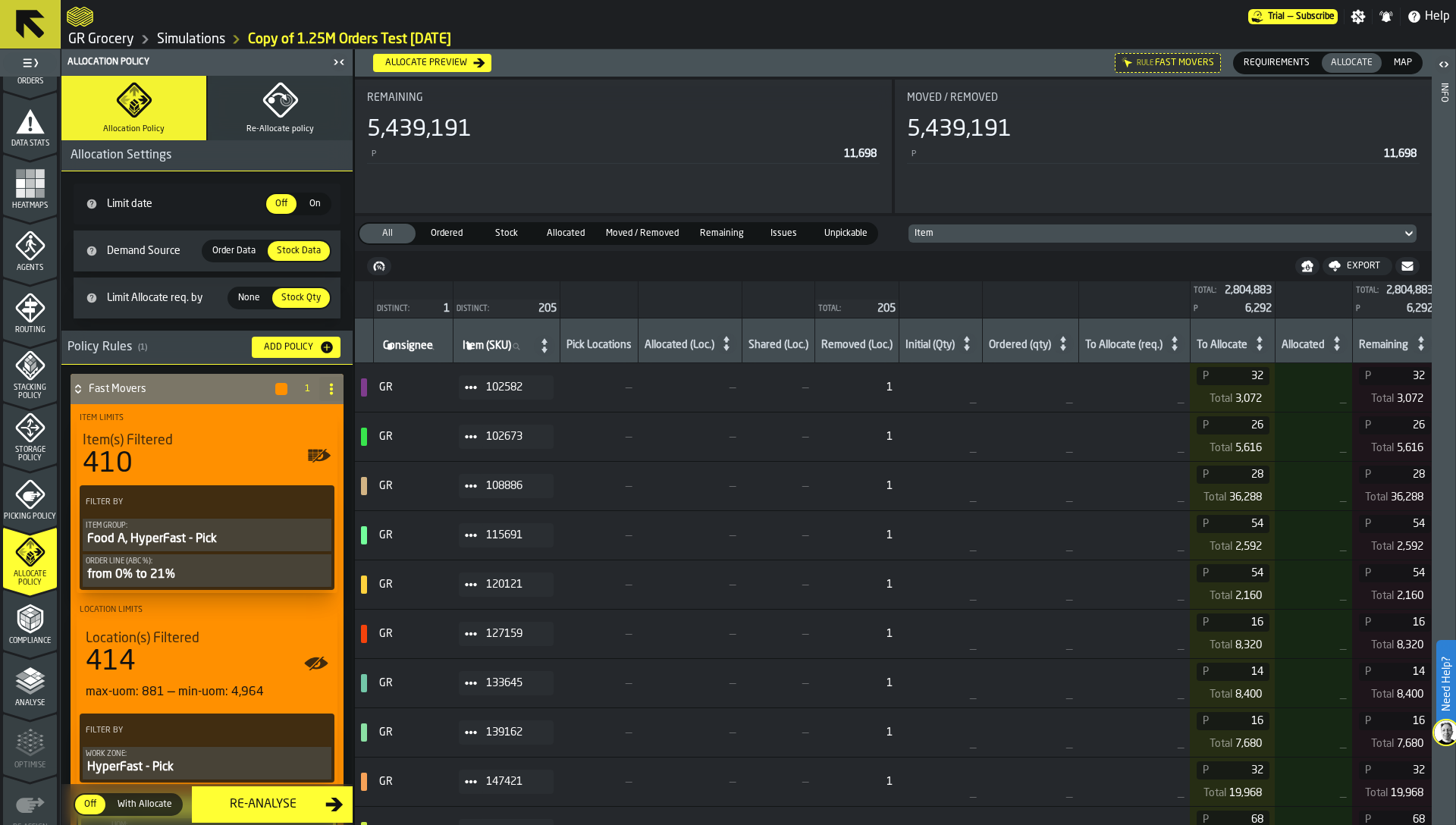
click at [26, 191] on rect "menu Heatmaps" at bounding box center [30, 193] width 9 height 9
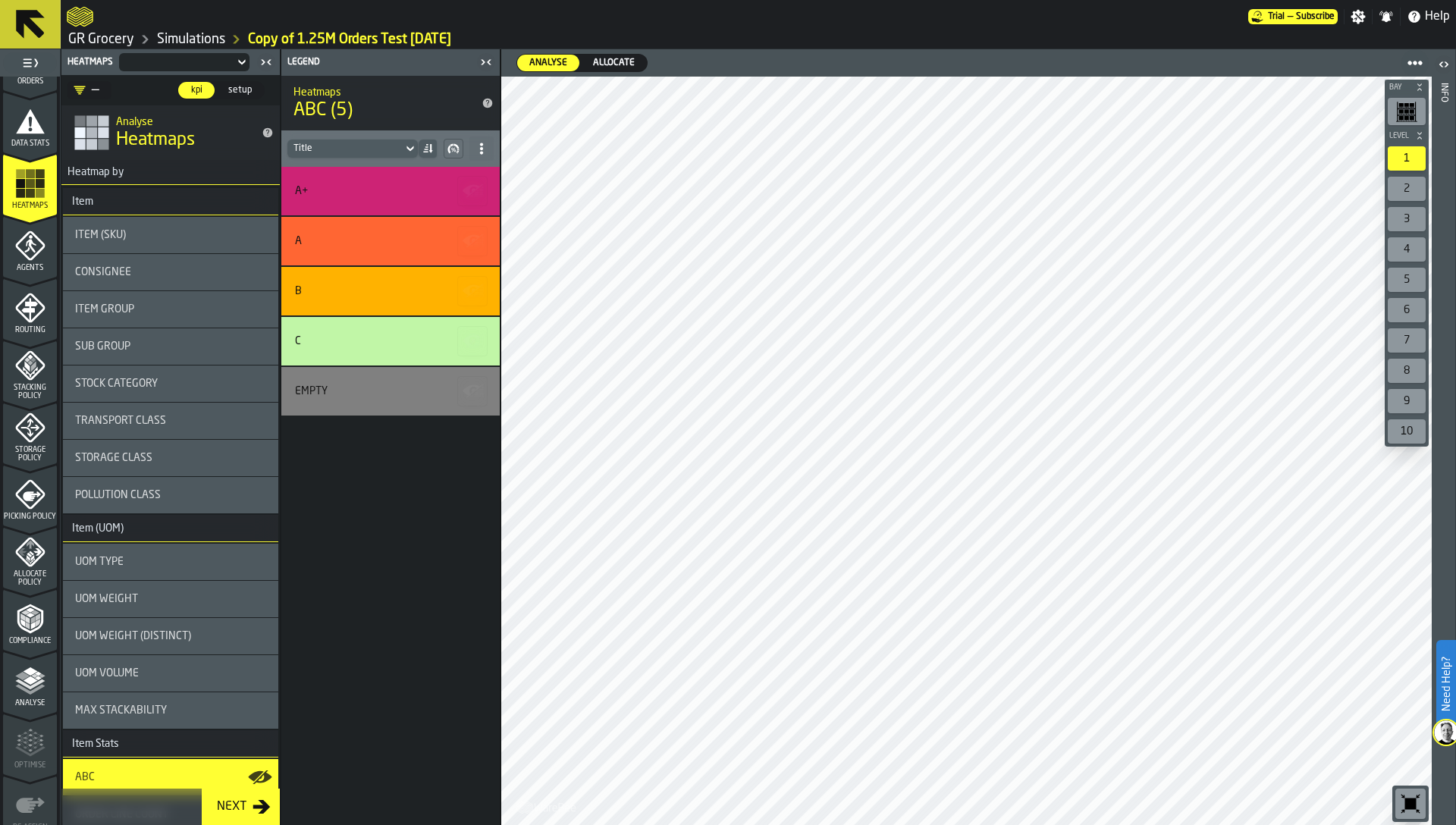
click at [191, 55] on div at bounding box center [183, 62] width 130 height 18
click at [159, 126] on div "Allocation" at bounding box center [164, 126] width 79 height 18
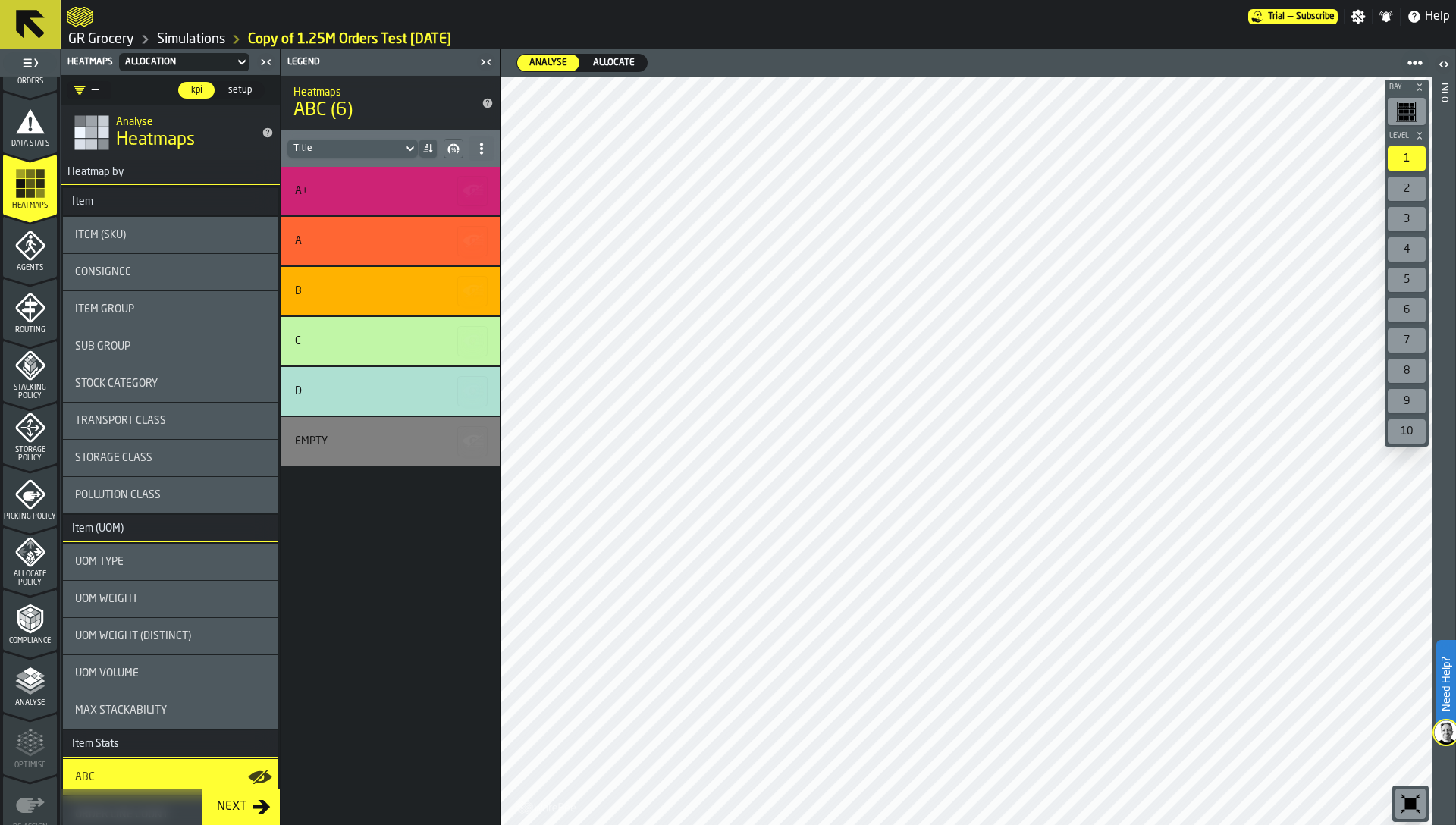
click at [32, 549] on icon "menu Allocate Policy" at bounding box center [30, 552] width 31 height 31
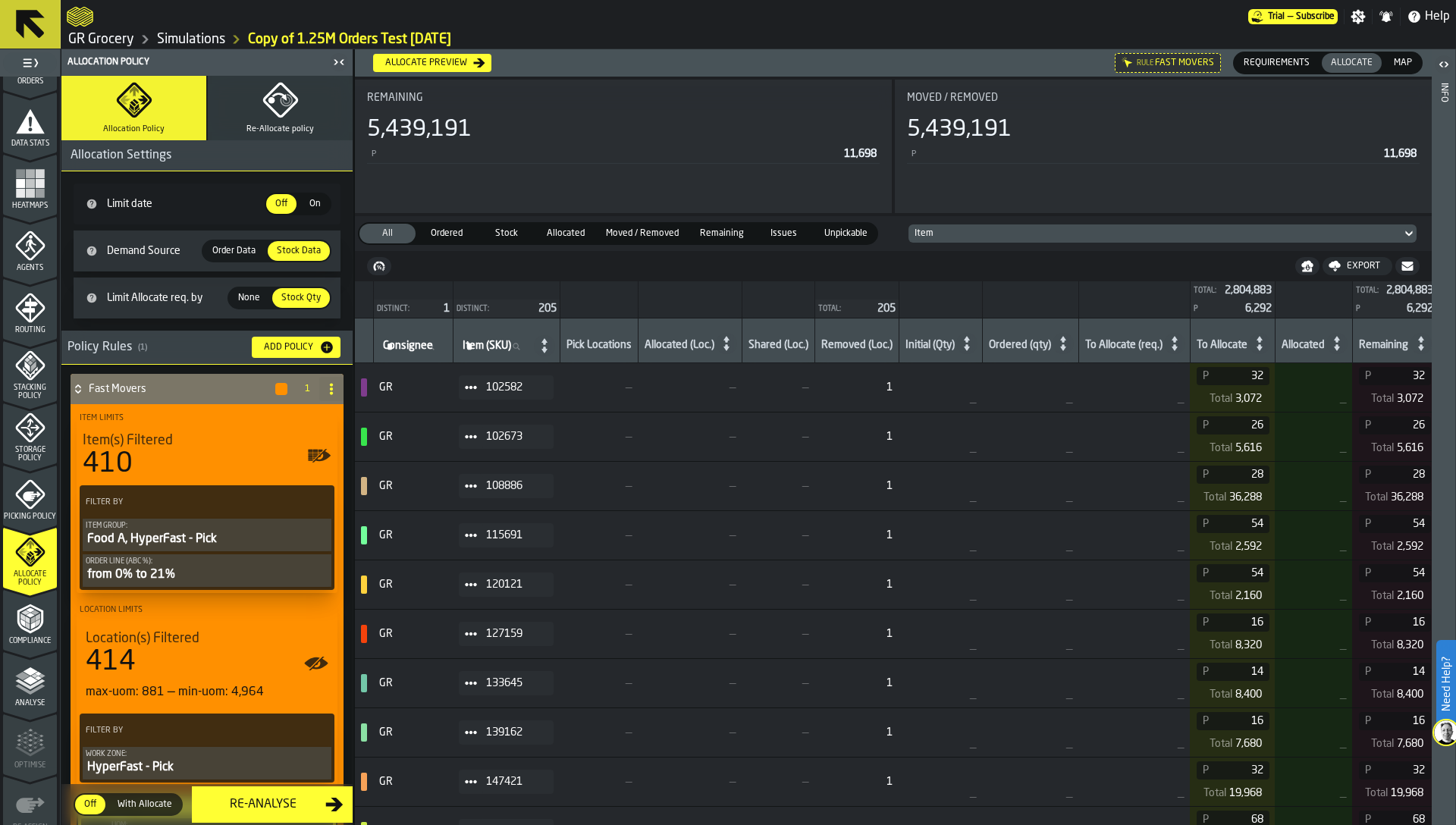
click at [241, 301] on span "None" at bounding box center [249, 298] width 34 height 13
click at [429, 65] on div "Re-generate" at bounding box center [426, 62] width 71 height 11
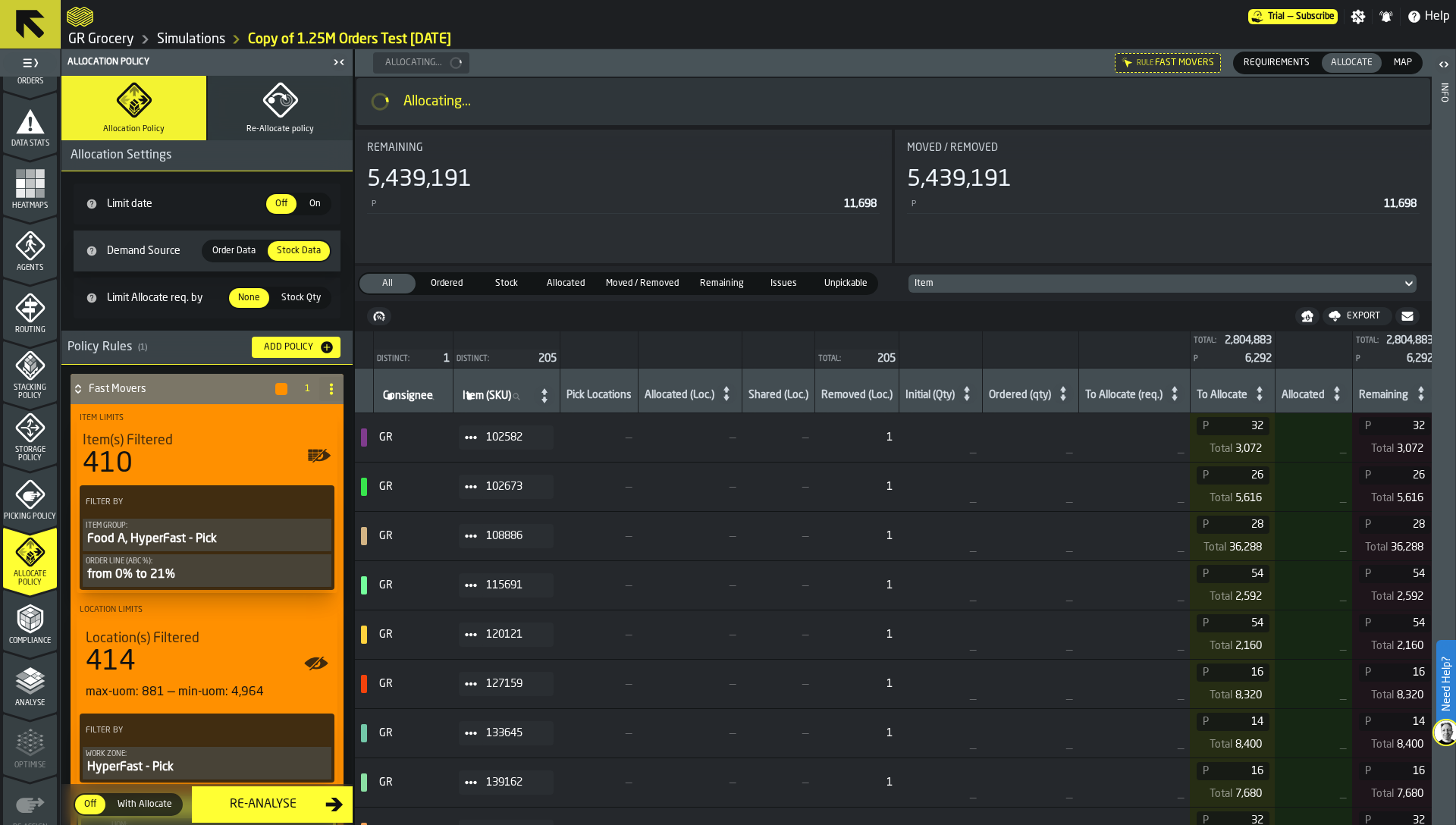
click at [291, 356] on button "Add Policy" at bounding box center [296, 348] width 89 height 22
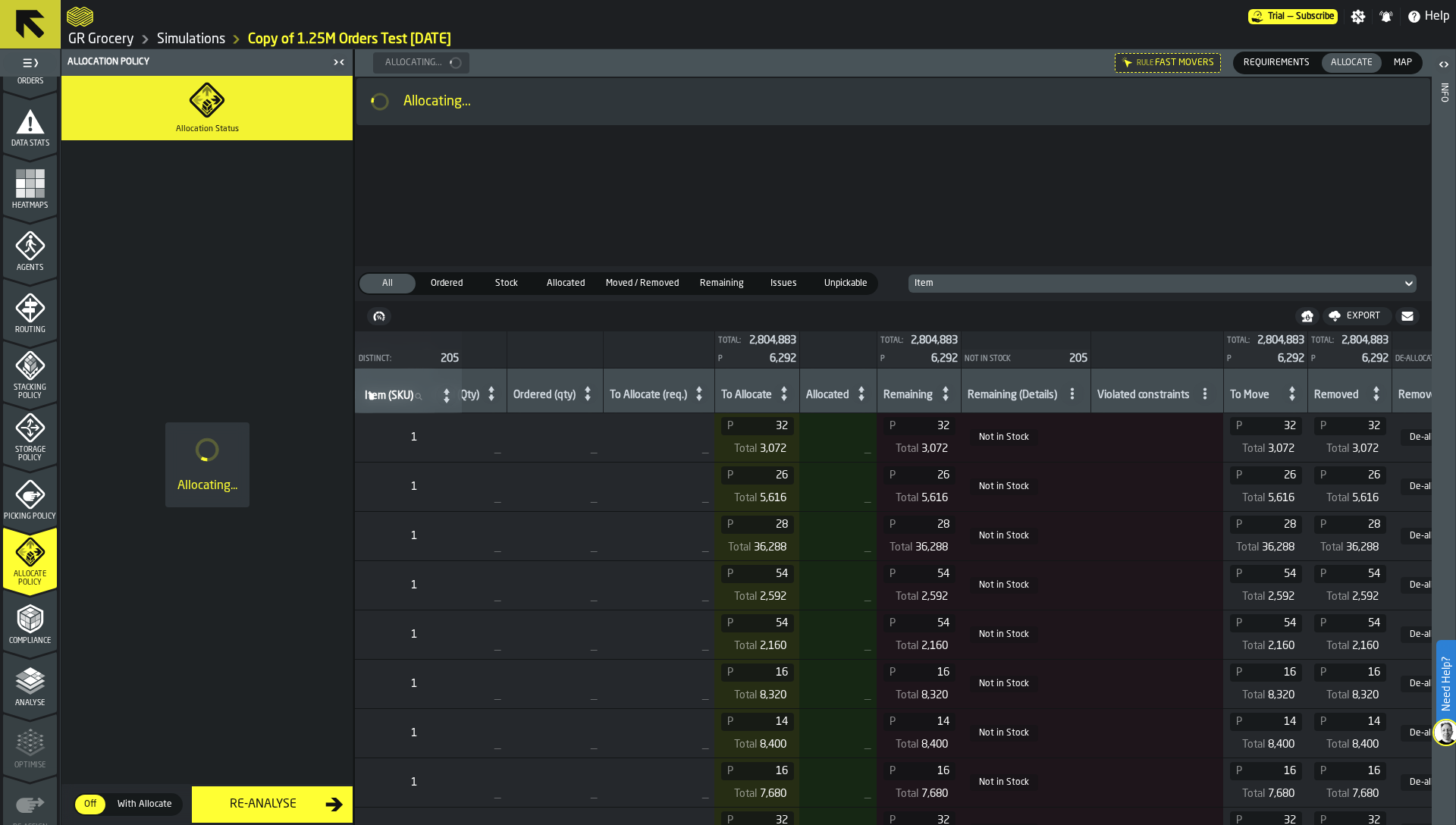
scroll to position [0, 735]
